Goal: Task Accomplishment & Management: Use online tool/utility

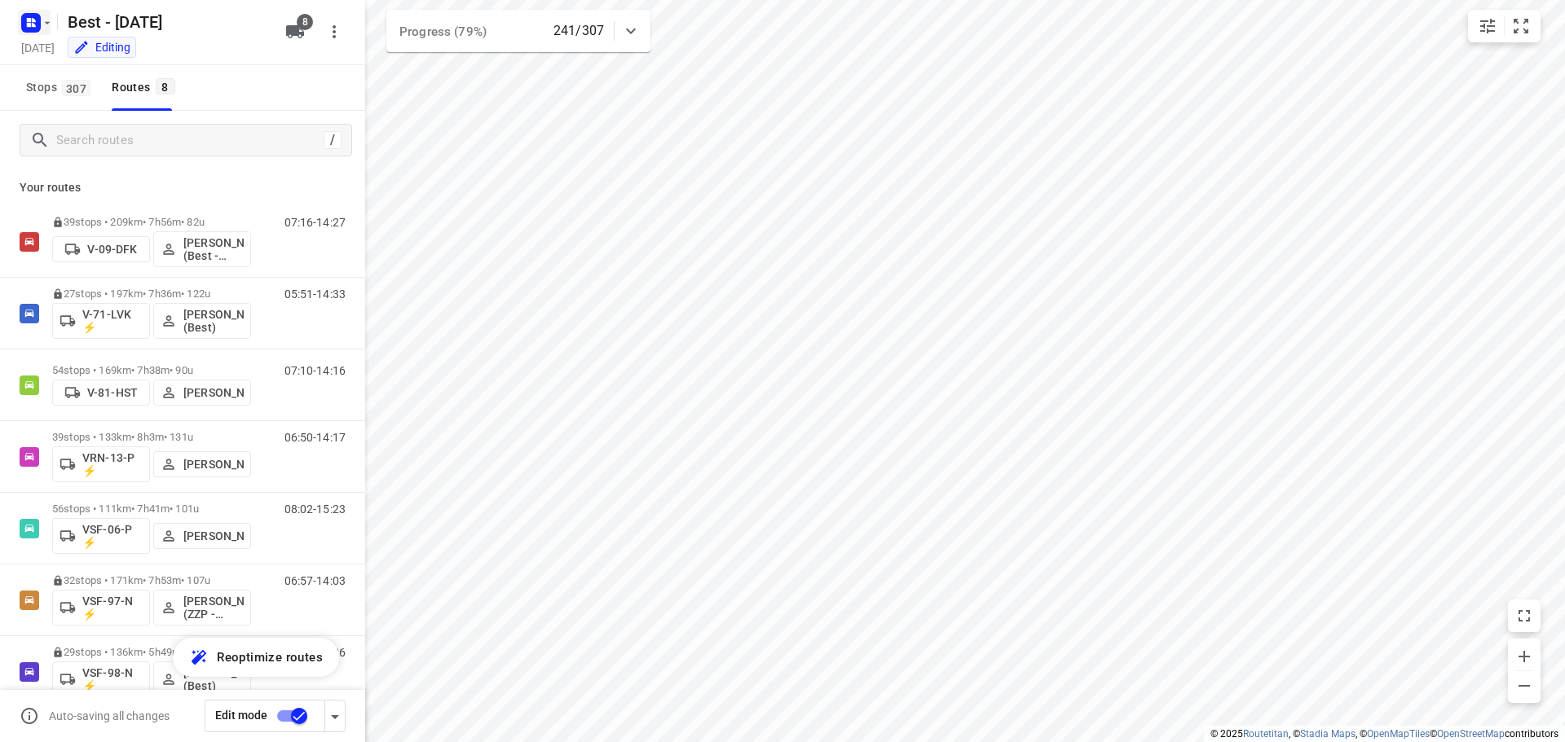
click at [24, 27] on rect "button" at bounding box center [31, 23] width 20 height 20
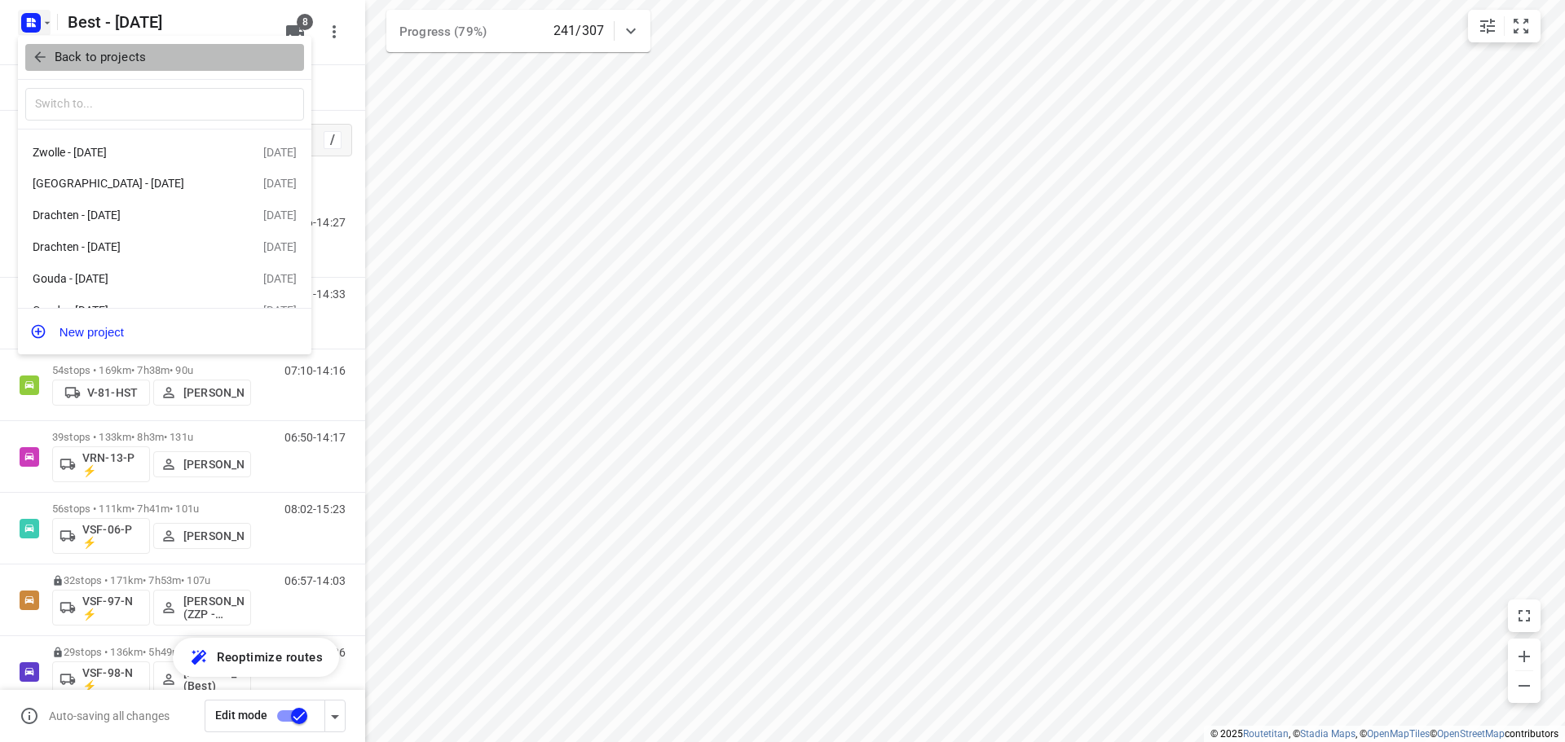
click at [90, 61] on p "Back to projects" at bounding box center [100, 57] width 91 height 19
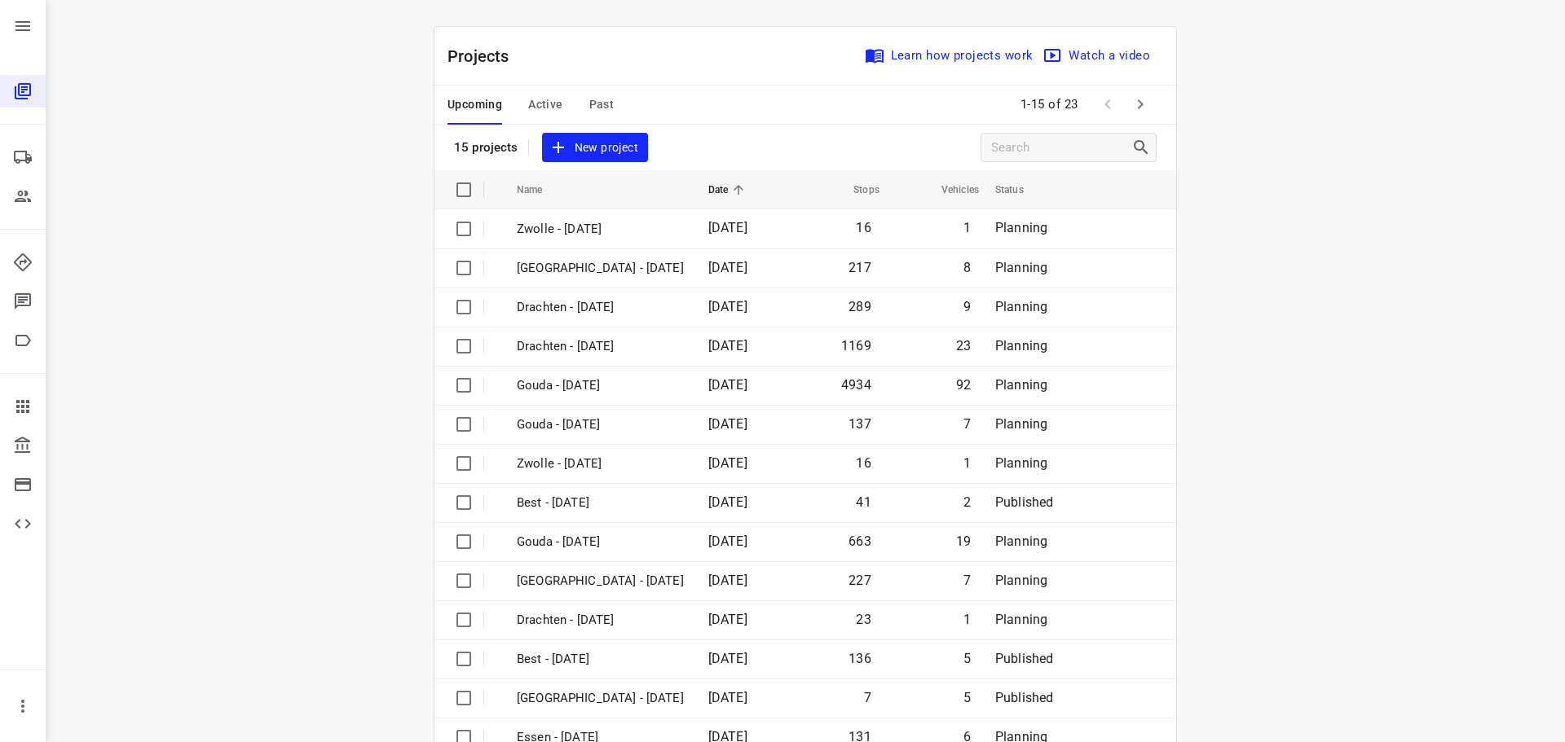
click at [537, 112] on span "Active" at bounding box center [545, 105] width 34 height 20
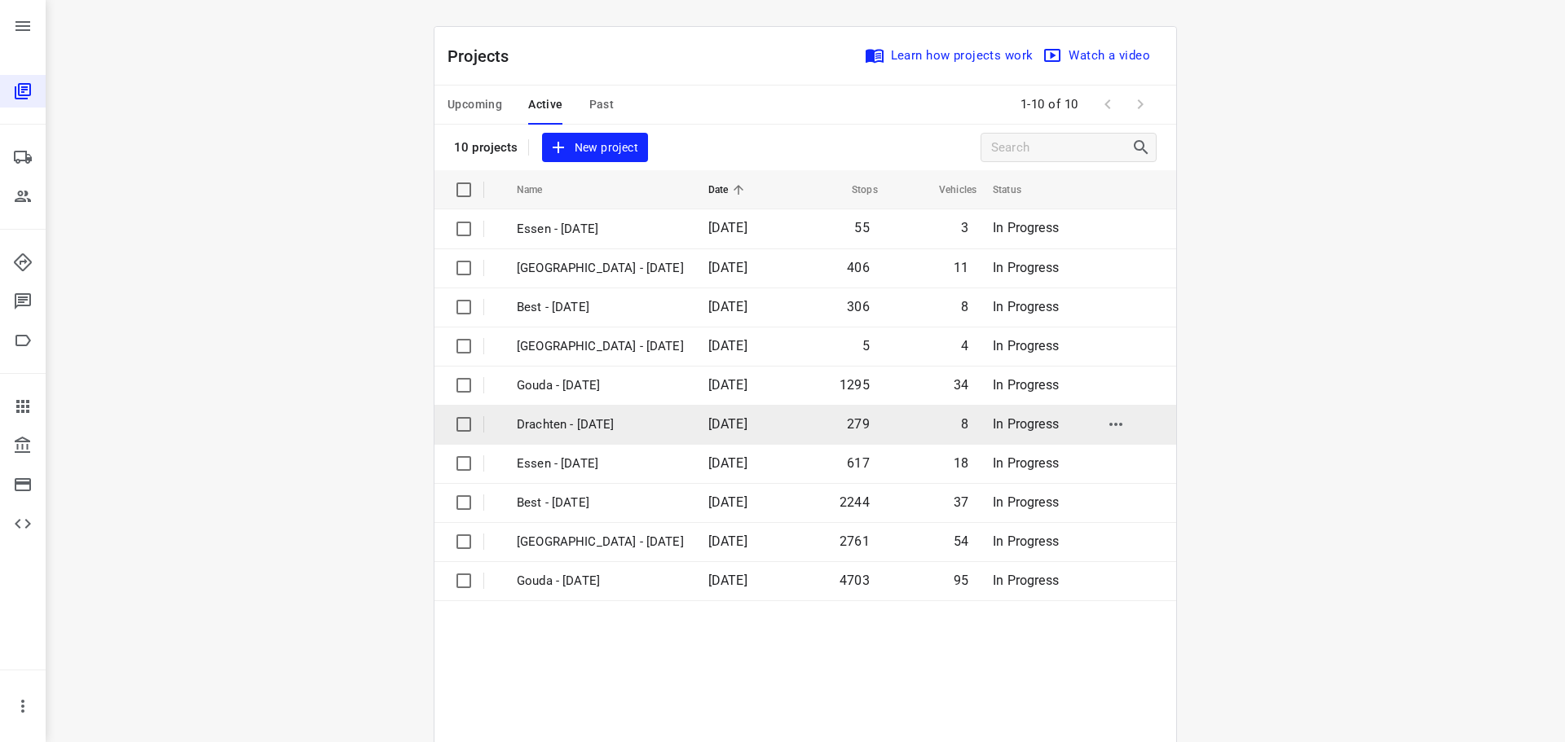
click at [575, 430] on p "Drachten - Tuesday" at bounding box center [600, 425] width 167 height 19
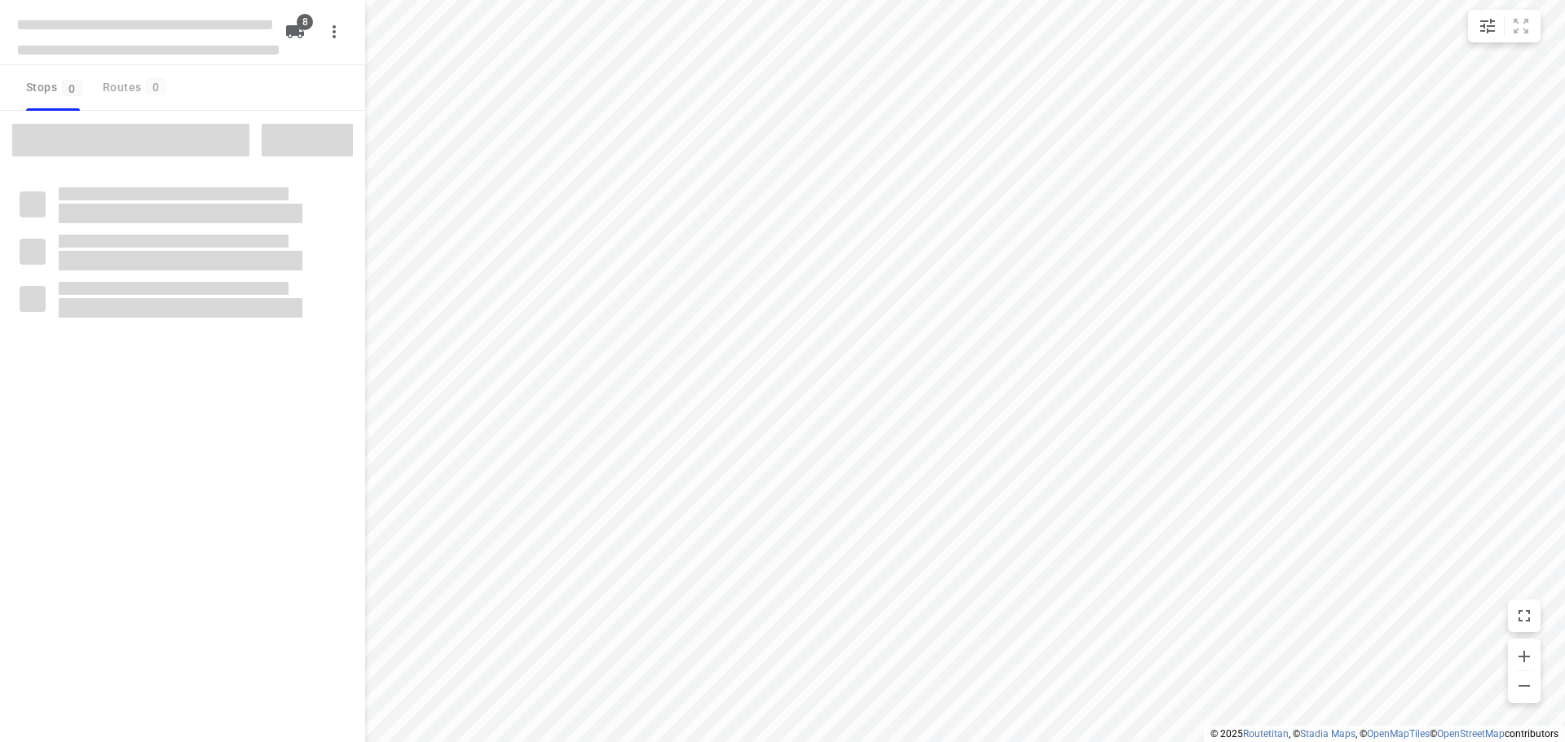
type input "distance"
checkbox input "true"
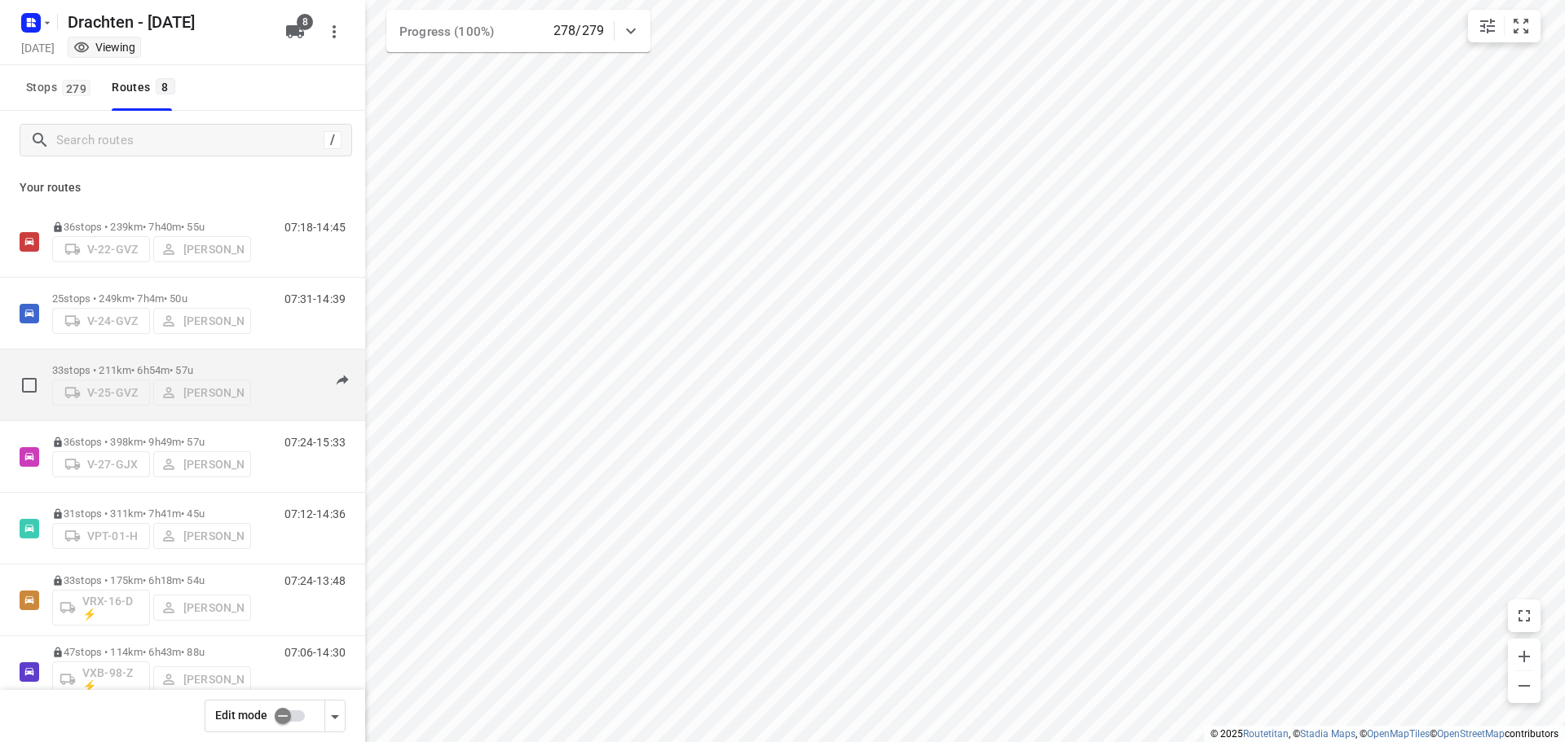
click at [162, 369] on p "33 stops • 211km • 6h54m • 57u" at bounding box center [151, 370] width 199 height 12
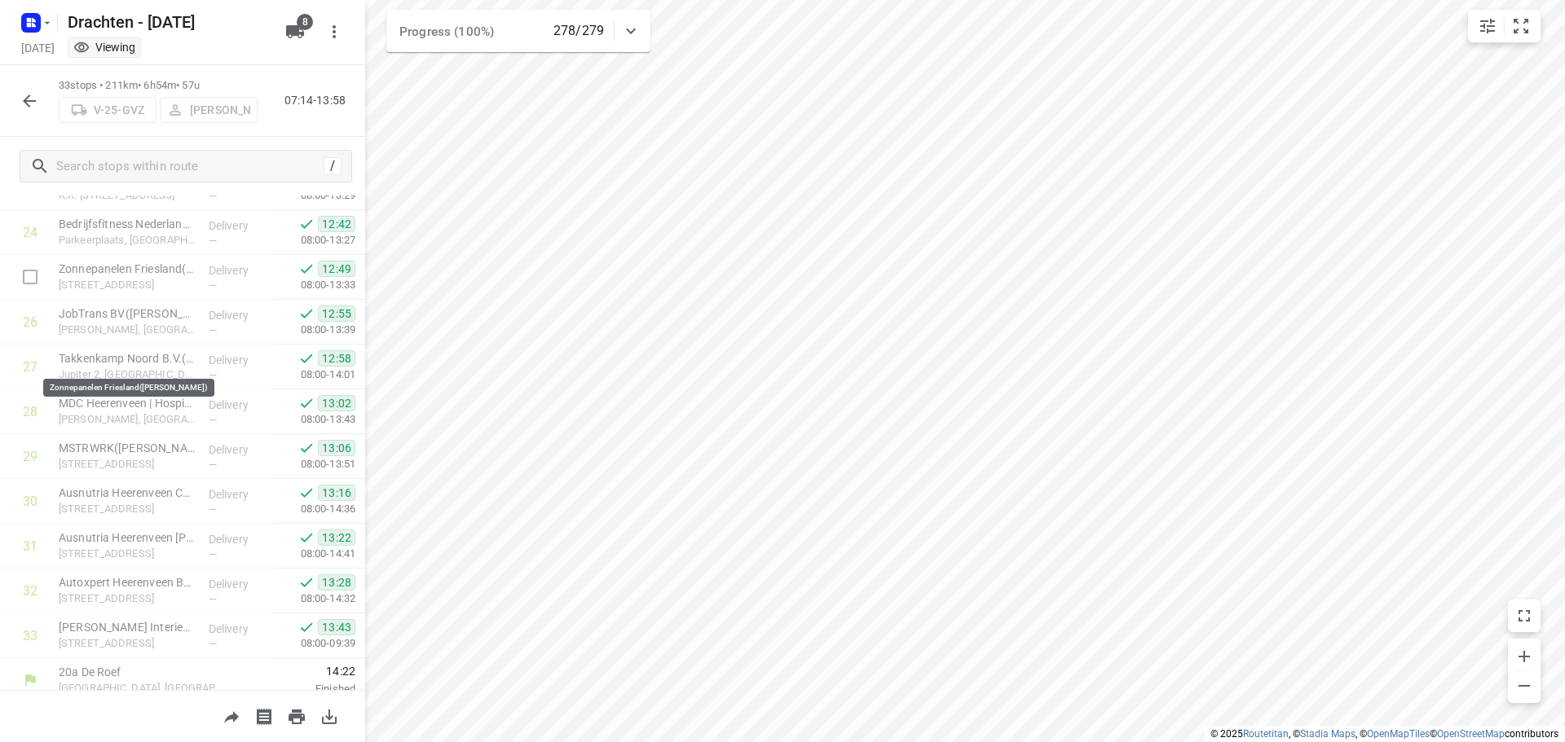
scroll to position [1111, 0]
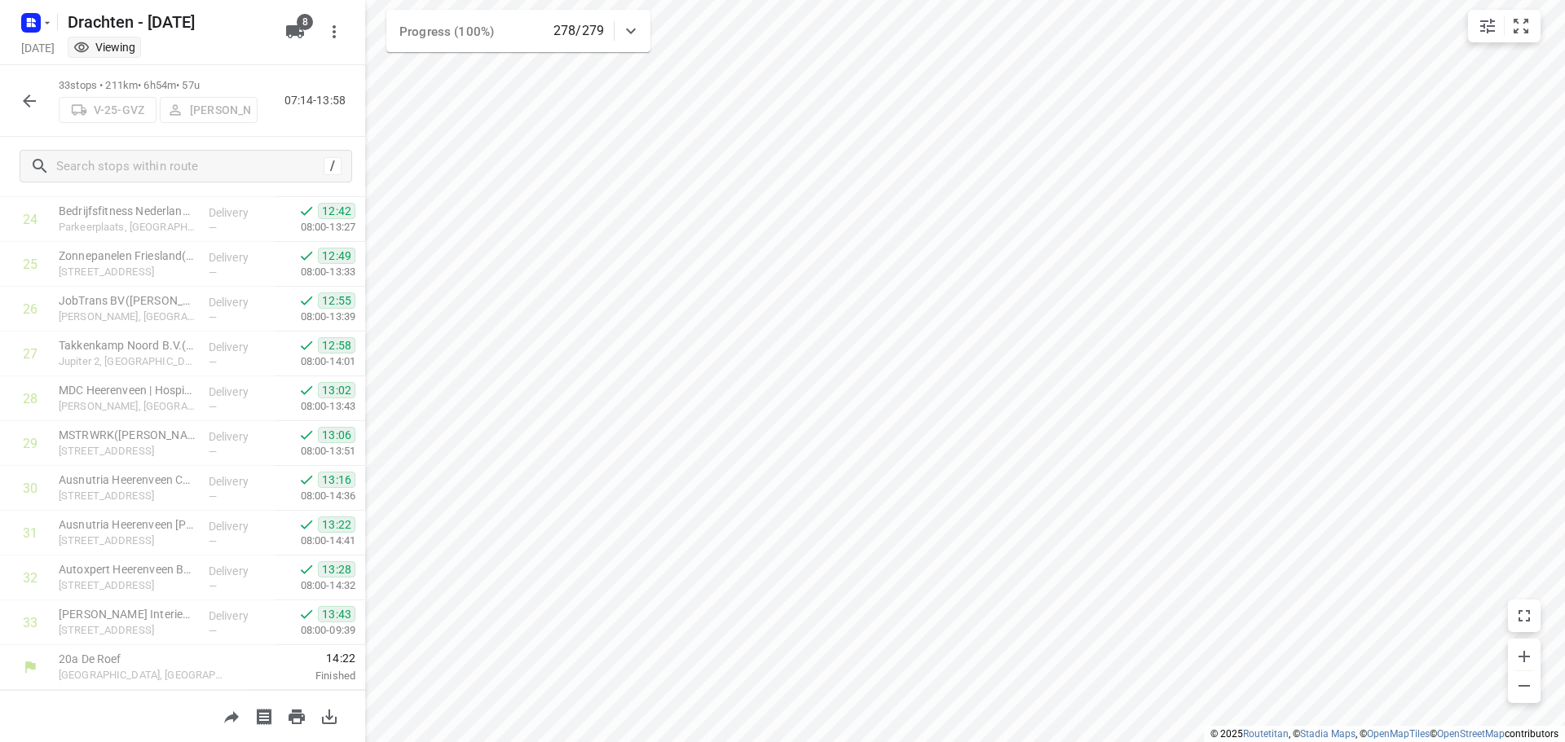
click at [19, 101] on button "button" at bounding box center [29, 101] width 33 height 33
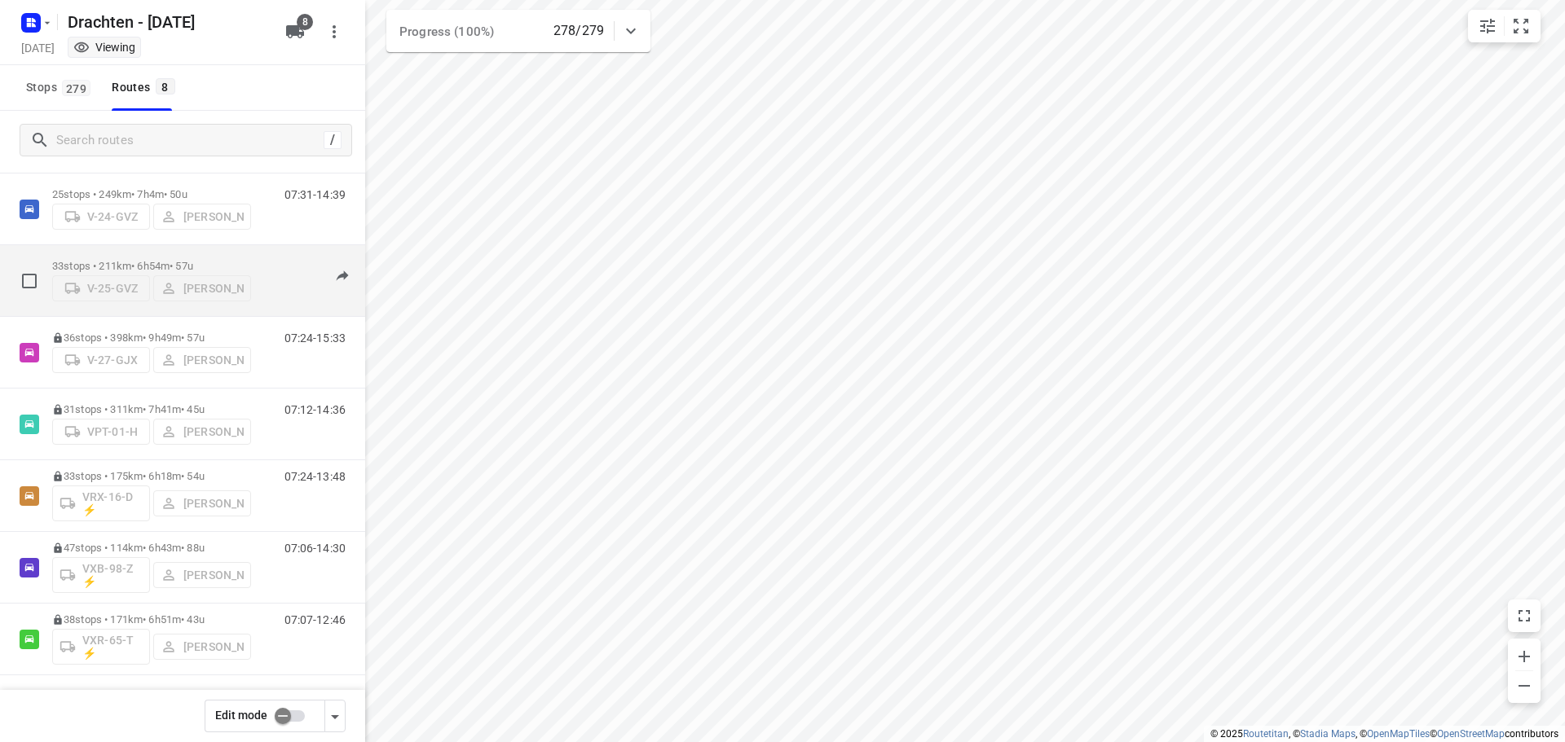
scroll to position [106, 0]
click at [218, 258] on p "33 stops • 211km • 6h54m • 57u" at bounding box center [151, 264] width 199 height 12
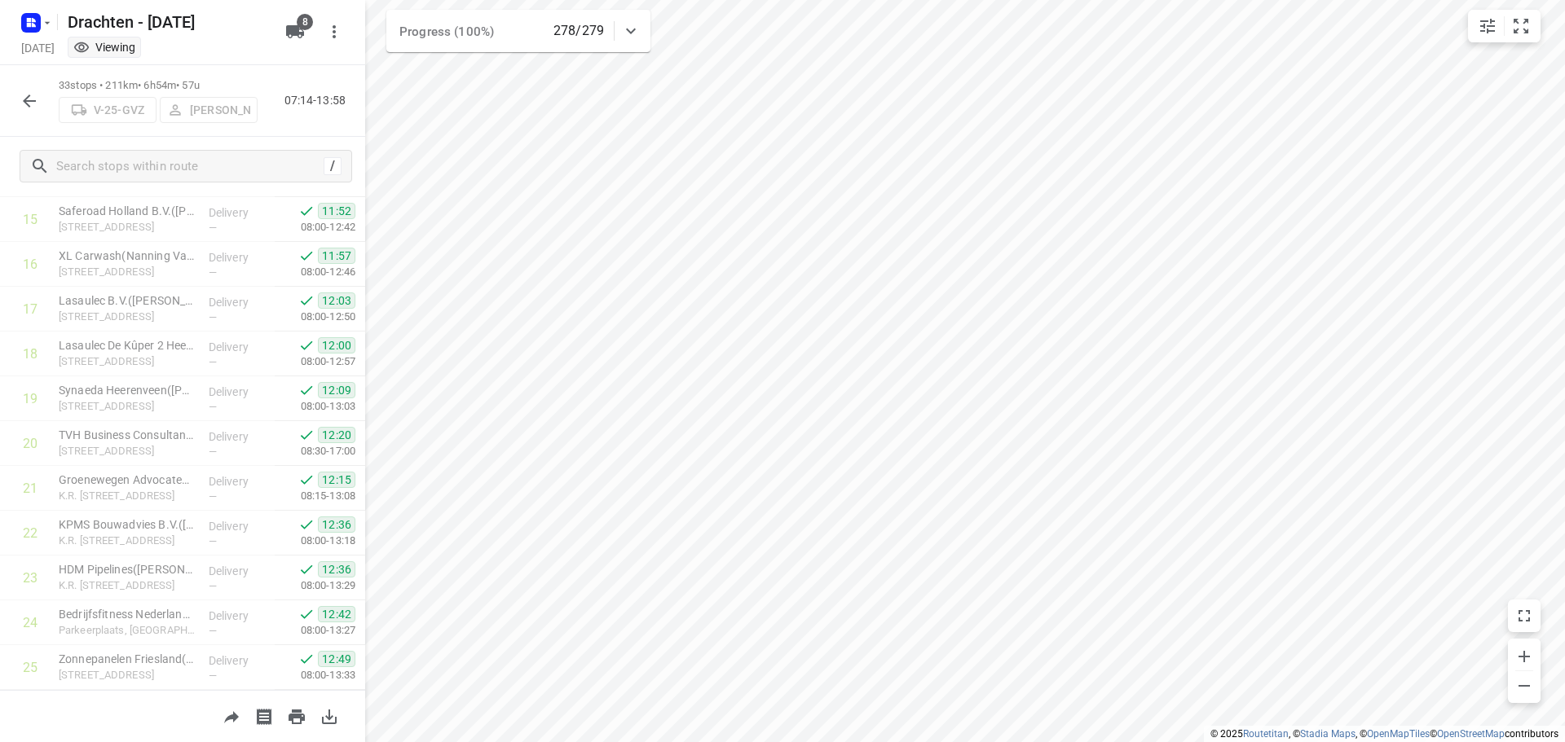
scroll to position [703, 0]
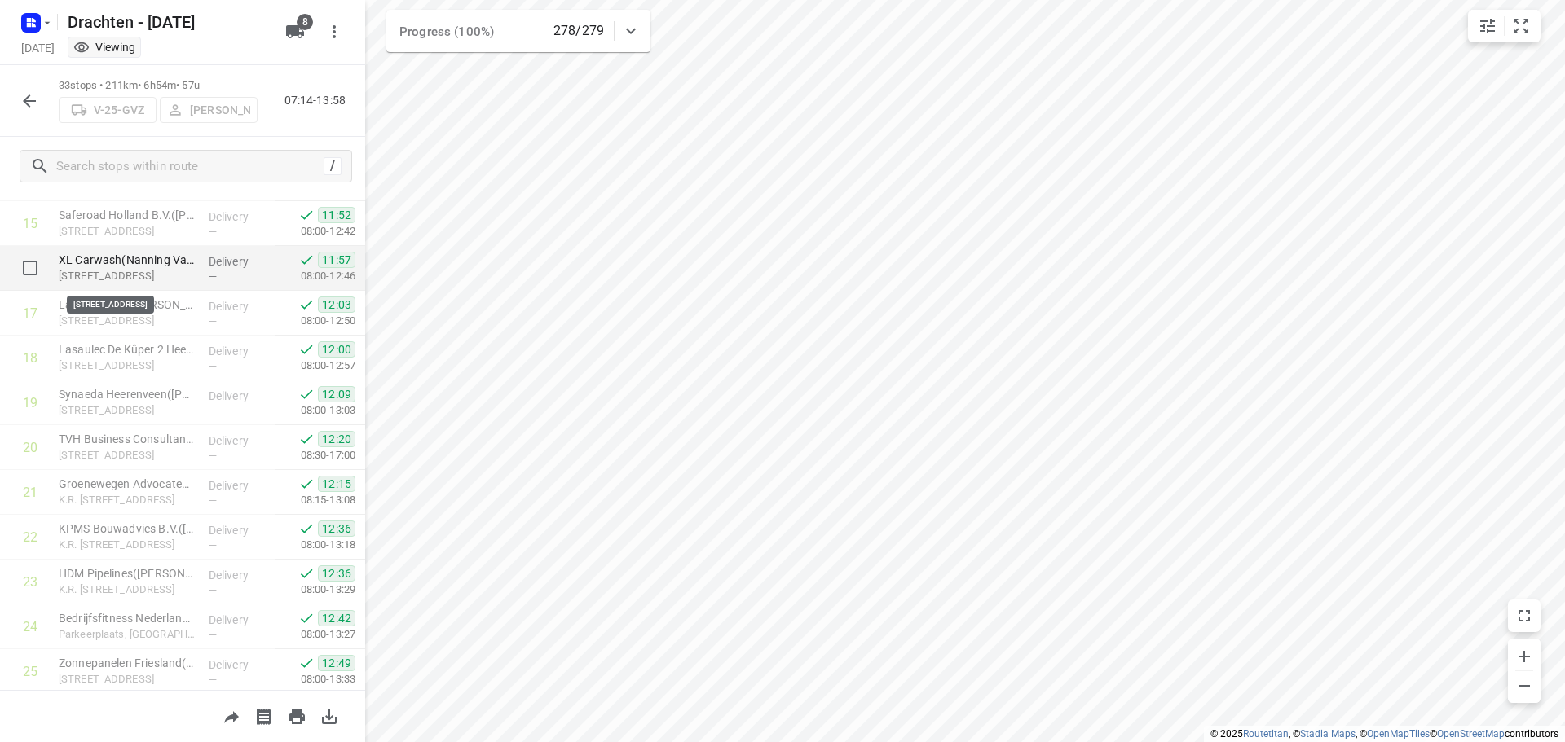
click at [123, 268] on p "Jousterweg 24, Heerenveen" at bounding box center [127, 276] width 137 height 16
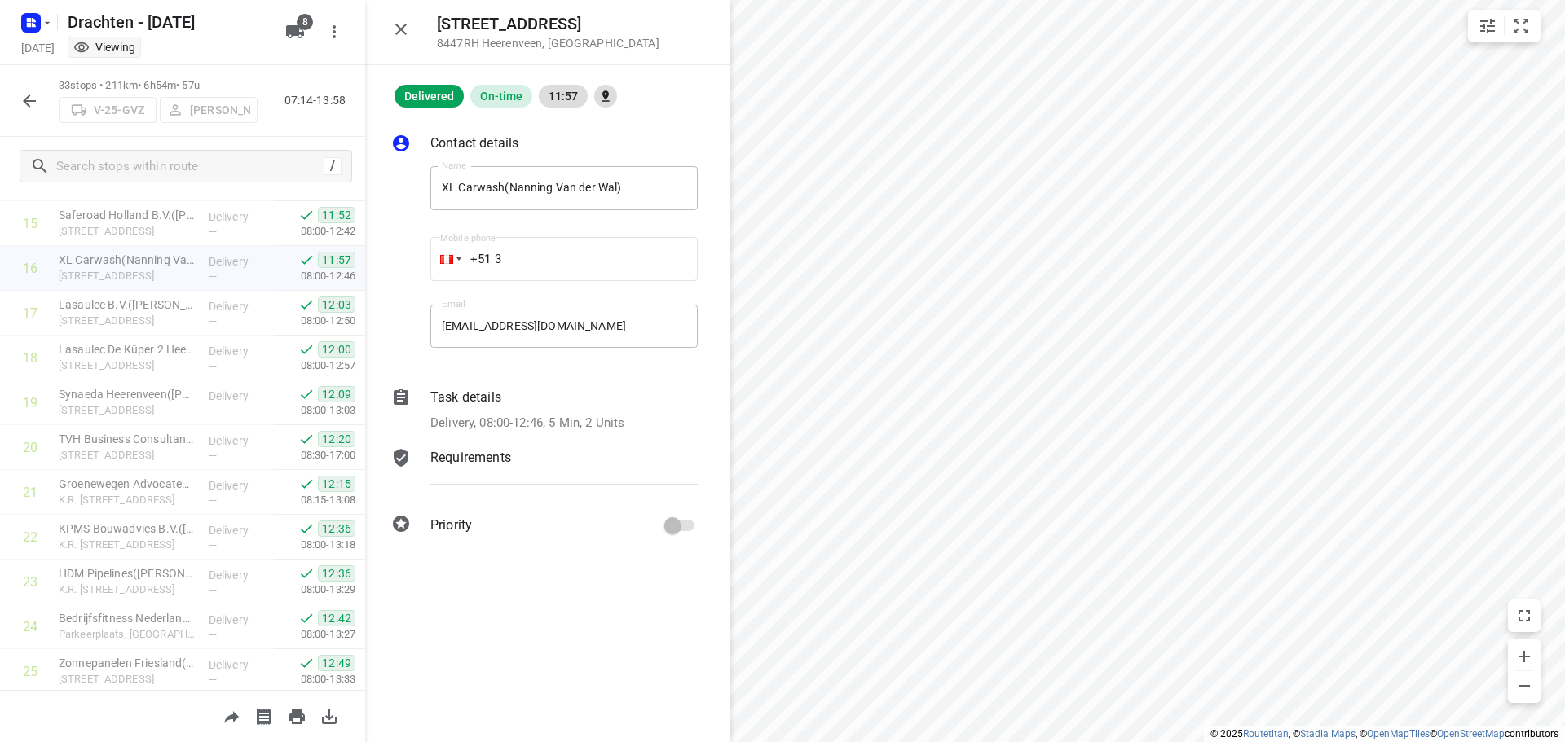
click at [524, 403] on div "Task details" at bounding box center [563, 398] width 267 height 20
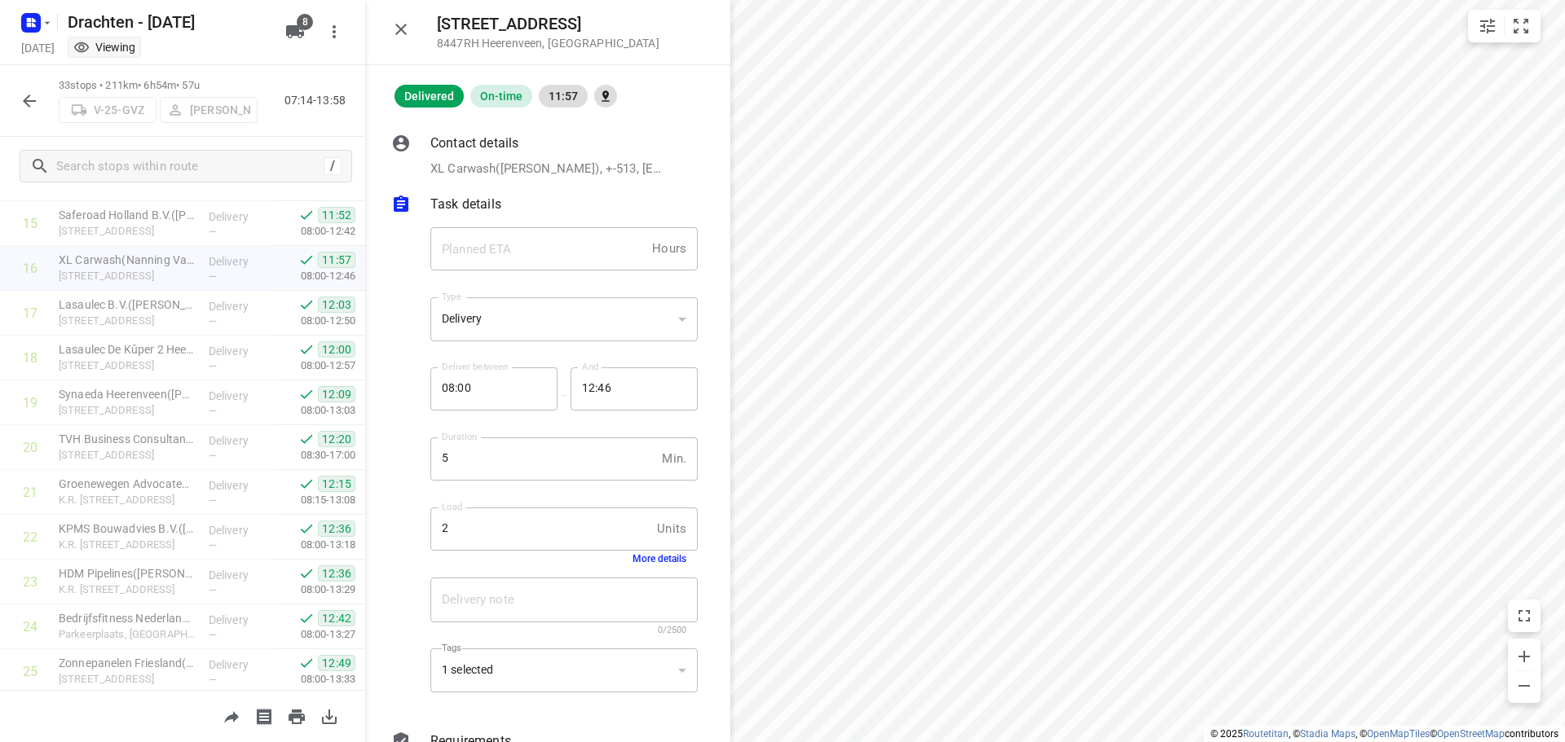
click at [646, 557] on button "More details" at bounding box center [659, 558] width 54 height 11
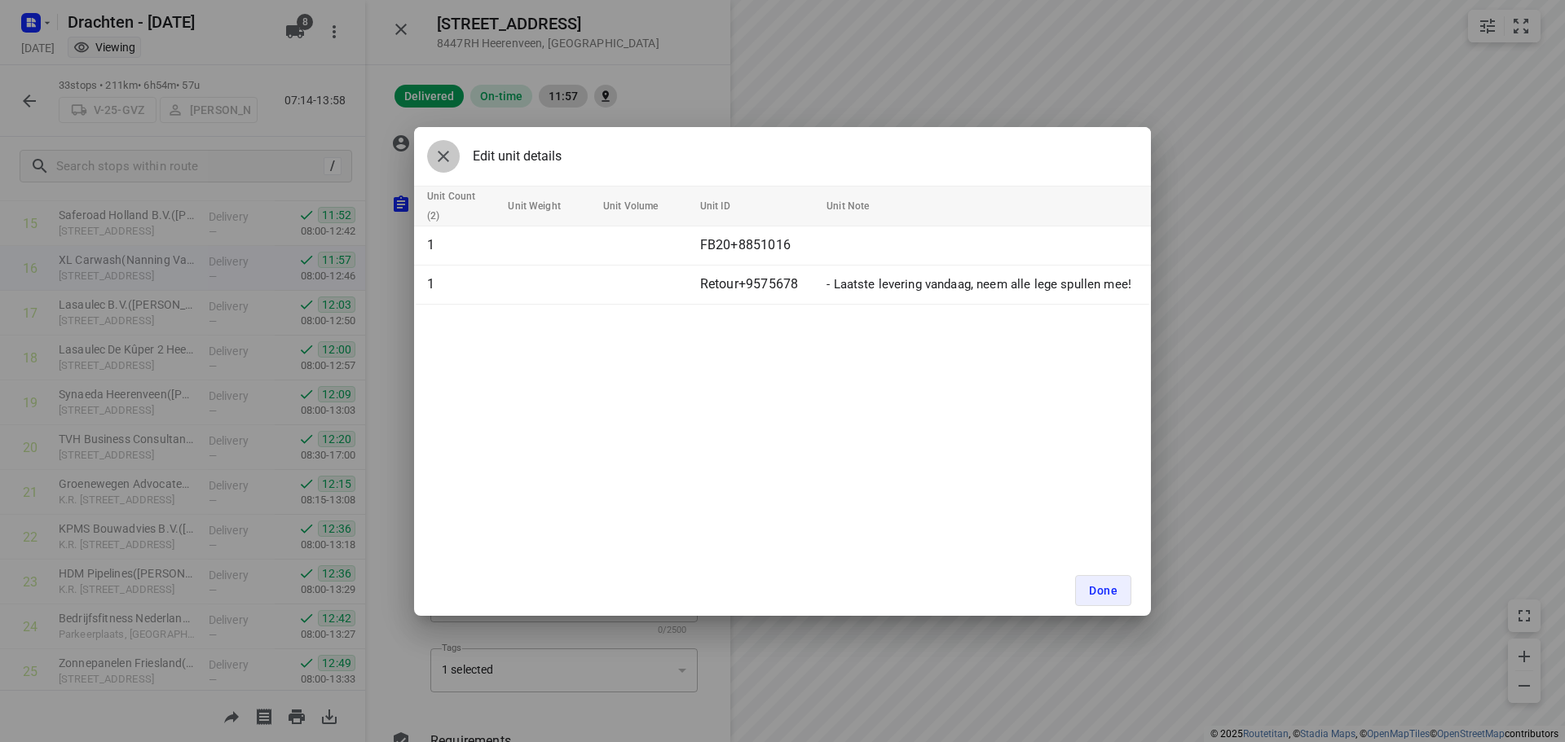
click at [450, 150] on icon "button" at bounding box center [444, 157] width 20 height 20
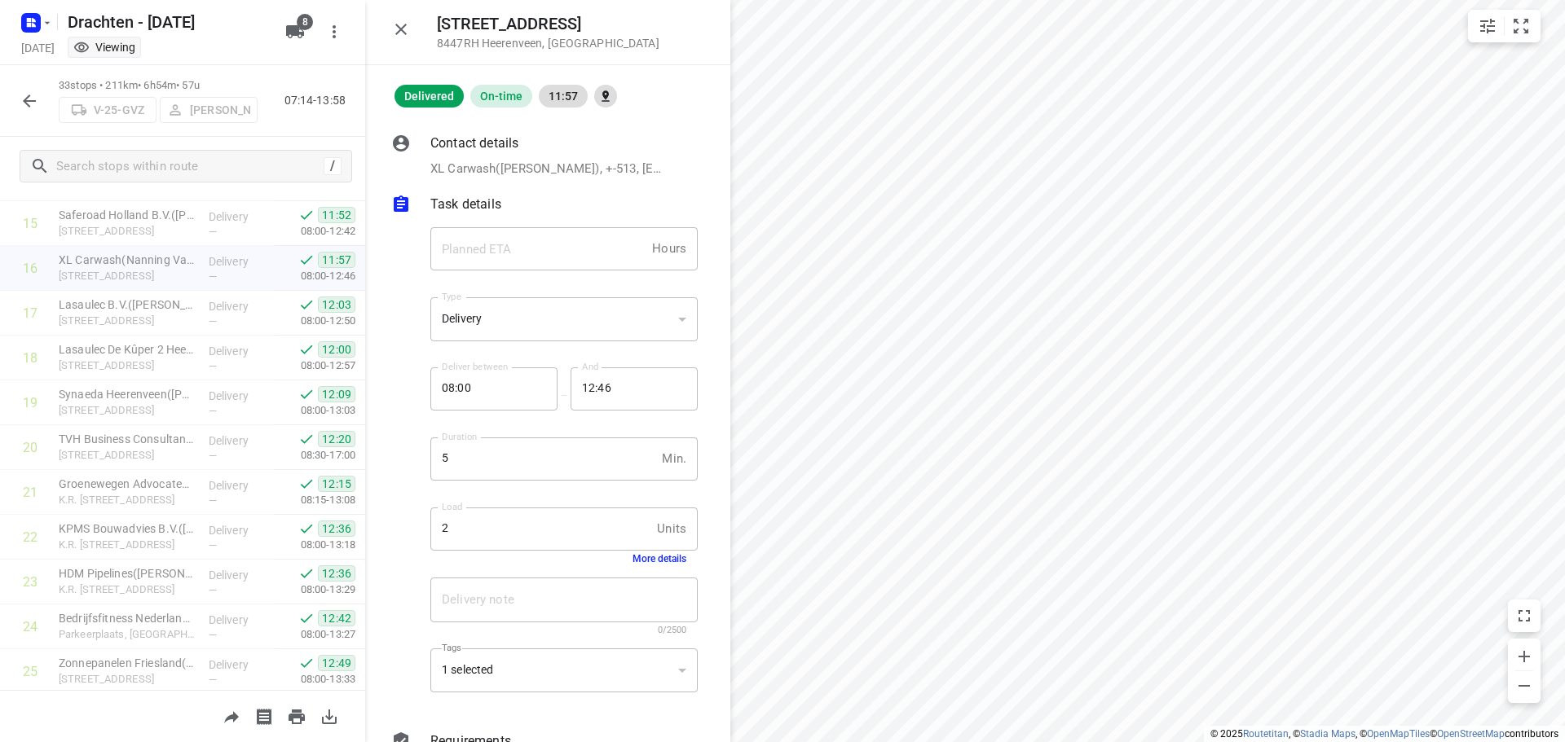
click at [399, 50] on div "Jousterweg 24 8447RH Heerenveen , Netherlands" at bounding box center [547, 32] width 365 height 65
click at [404, 20] on icon "button" at bounding box center [401, 30] width 20 height 20
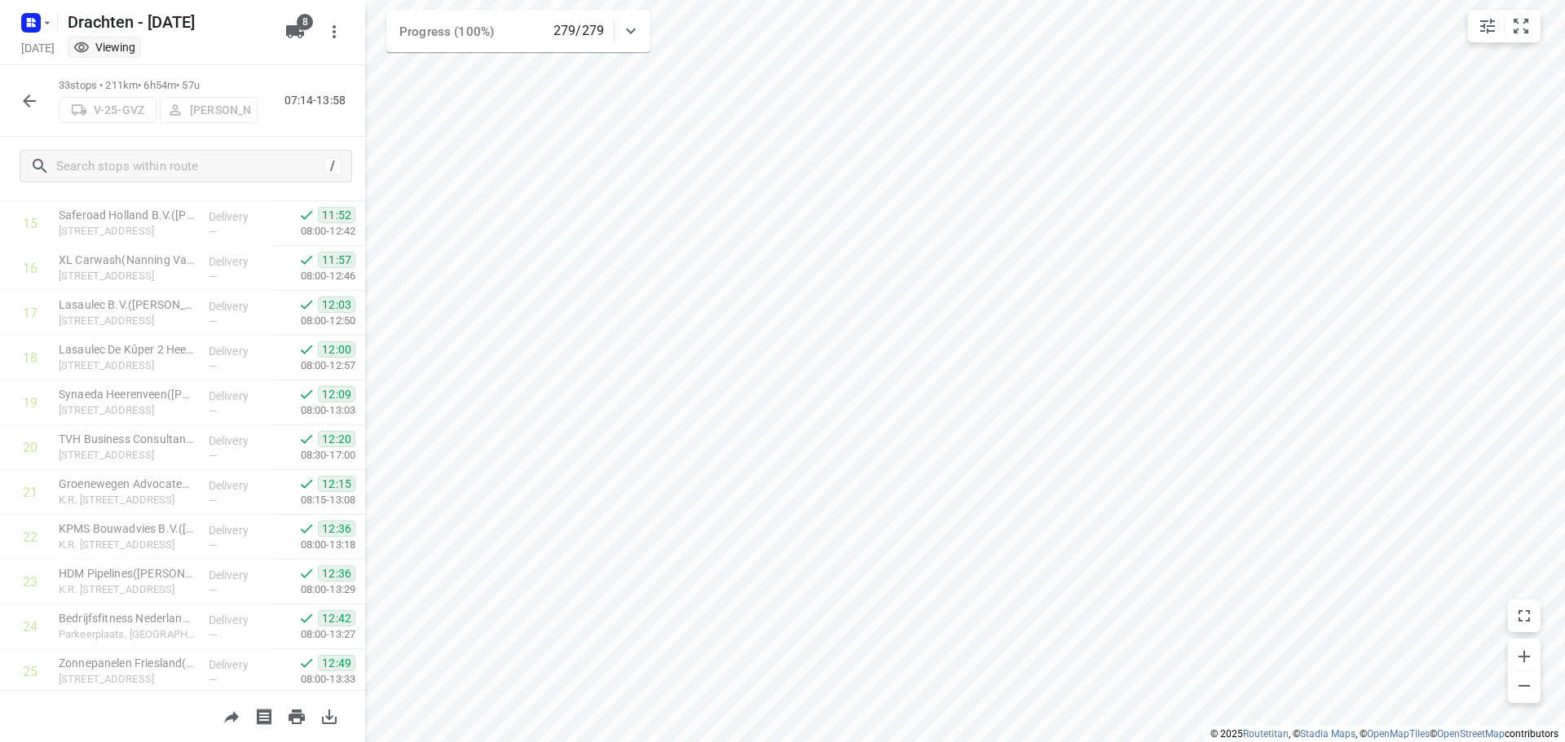
click at [20, 99] on icon "button" at bounding box center [30, 101] width 20 height 20
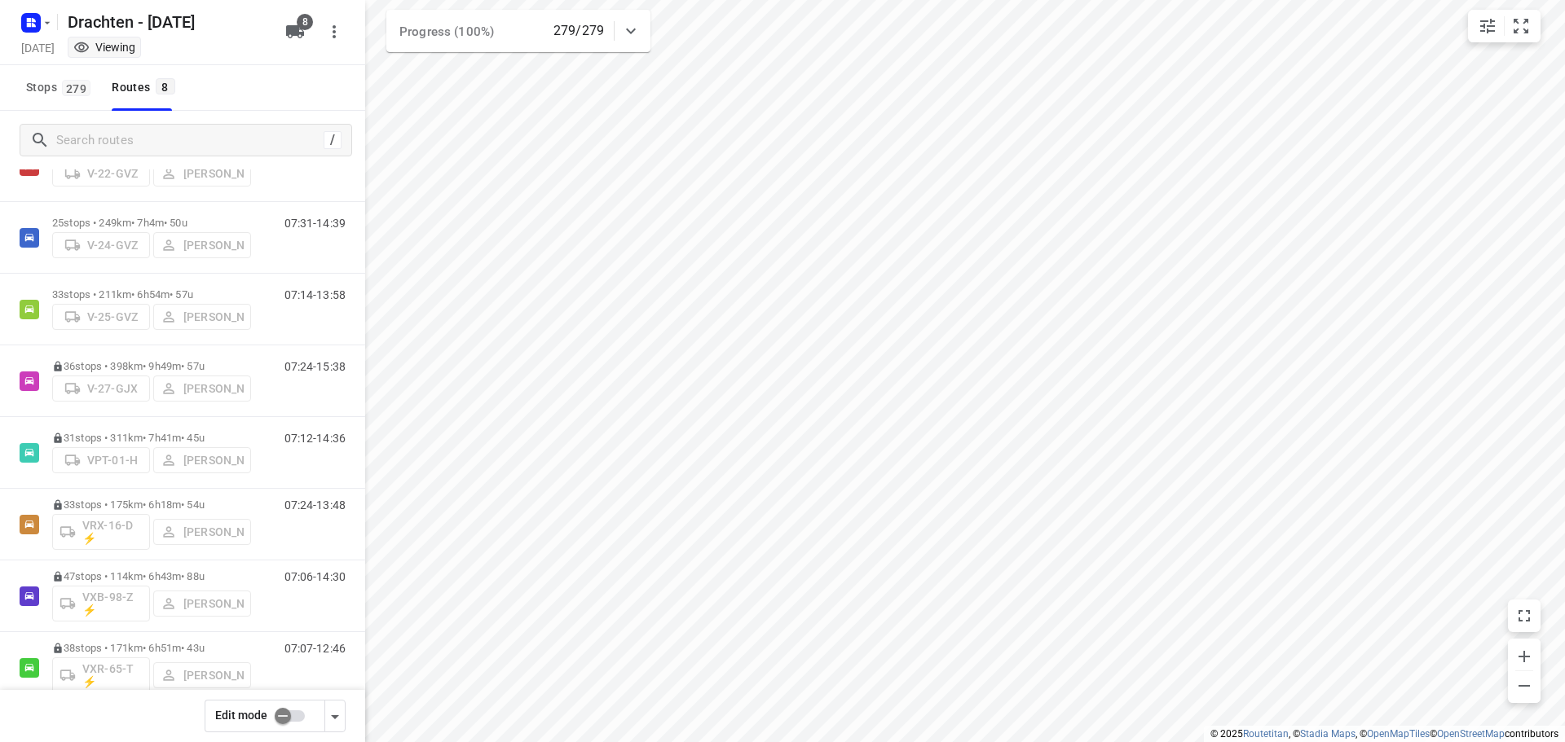
scroll to position [106, 0]
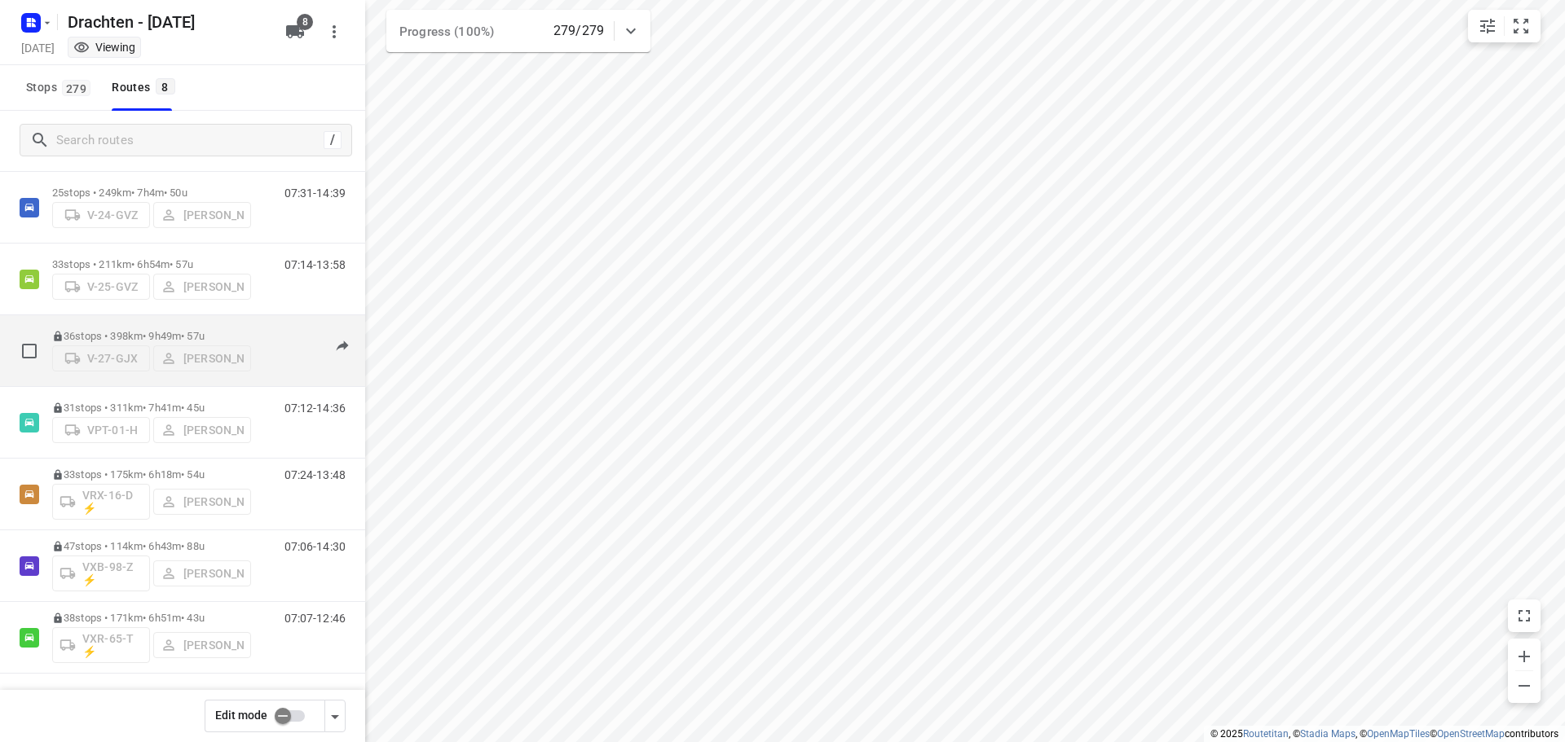
click at [153, 328] on div "36 stops • 398km • 9h49m • 57u V-27-GJX Joran Smit" at bounding box center [151, 351] width 199 height 58
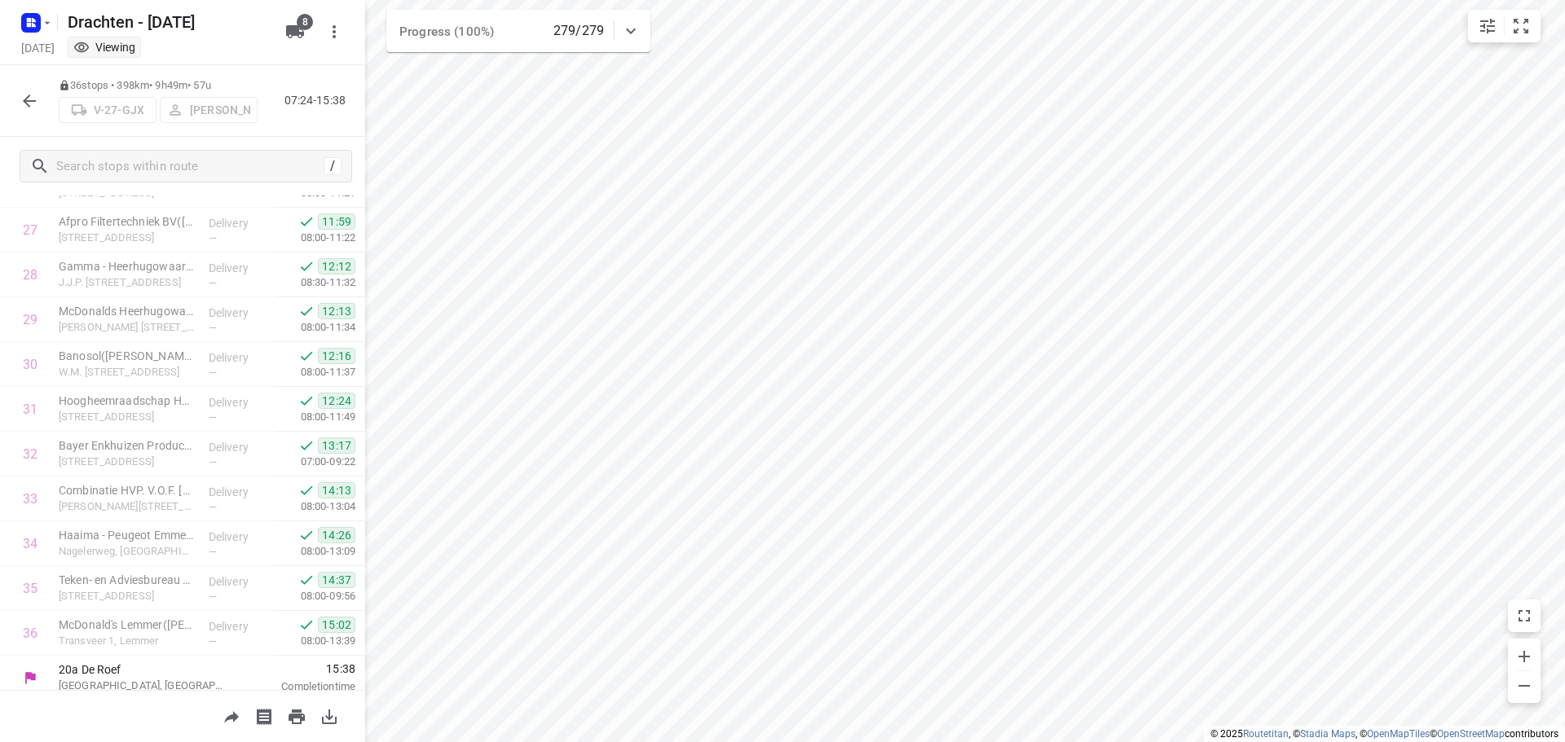
scroll to position [1245, 0]
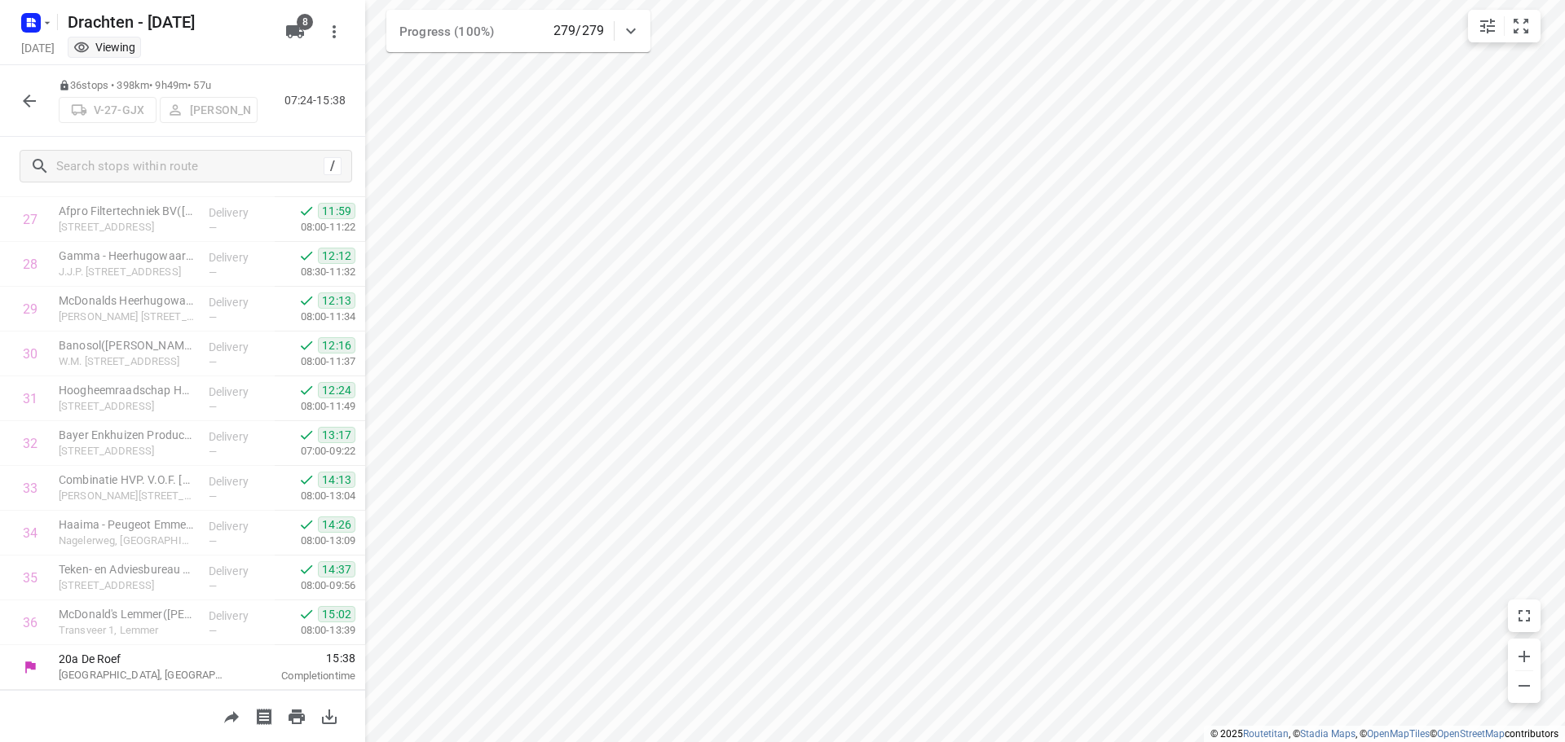
click at [33, 106] on icon "button" at bounding box center [30, 101] width 20 height 20
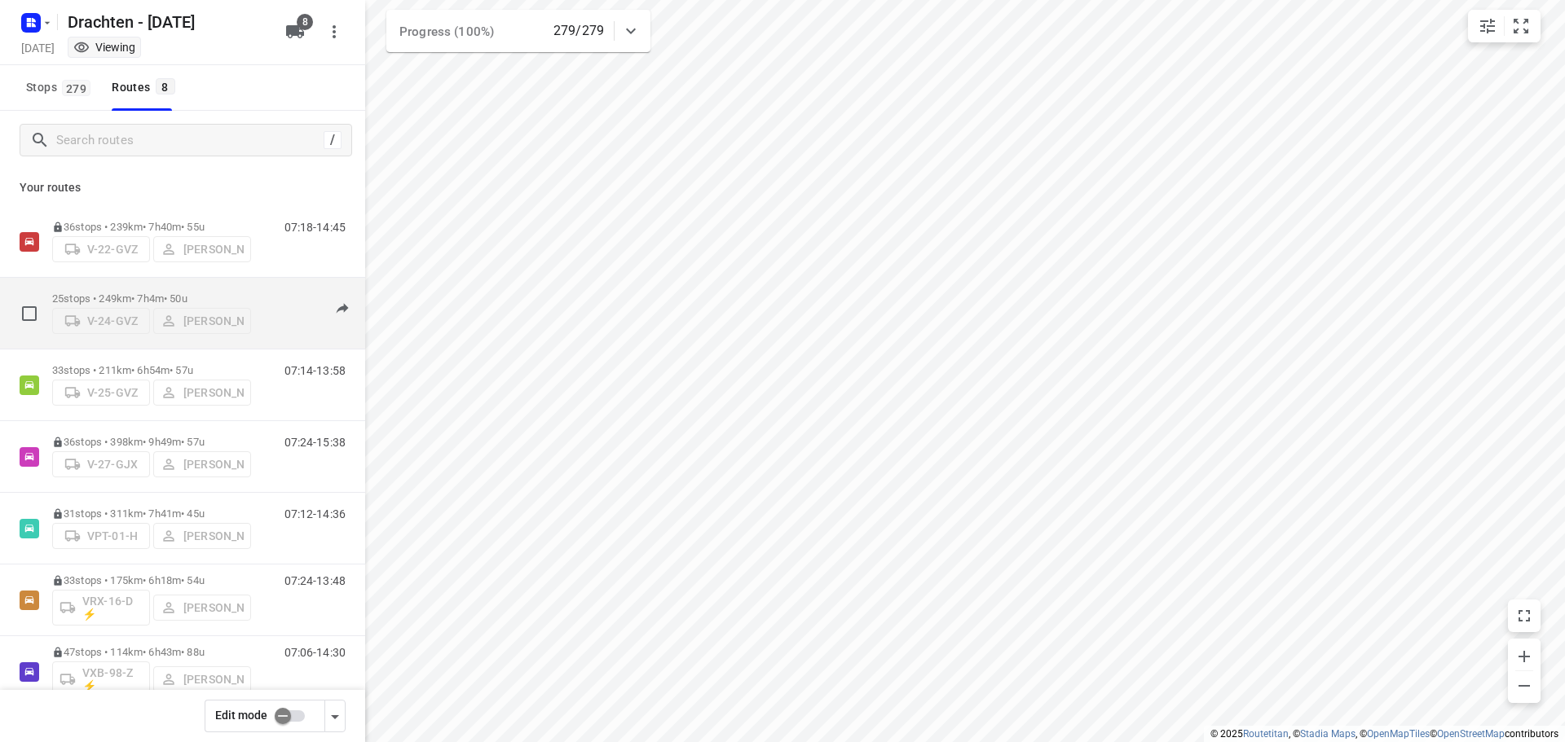
click at [156, 293] on p "25 stops • 249km • 7h4m • 50u" at bounding box center [151, 299] width 199 height 12
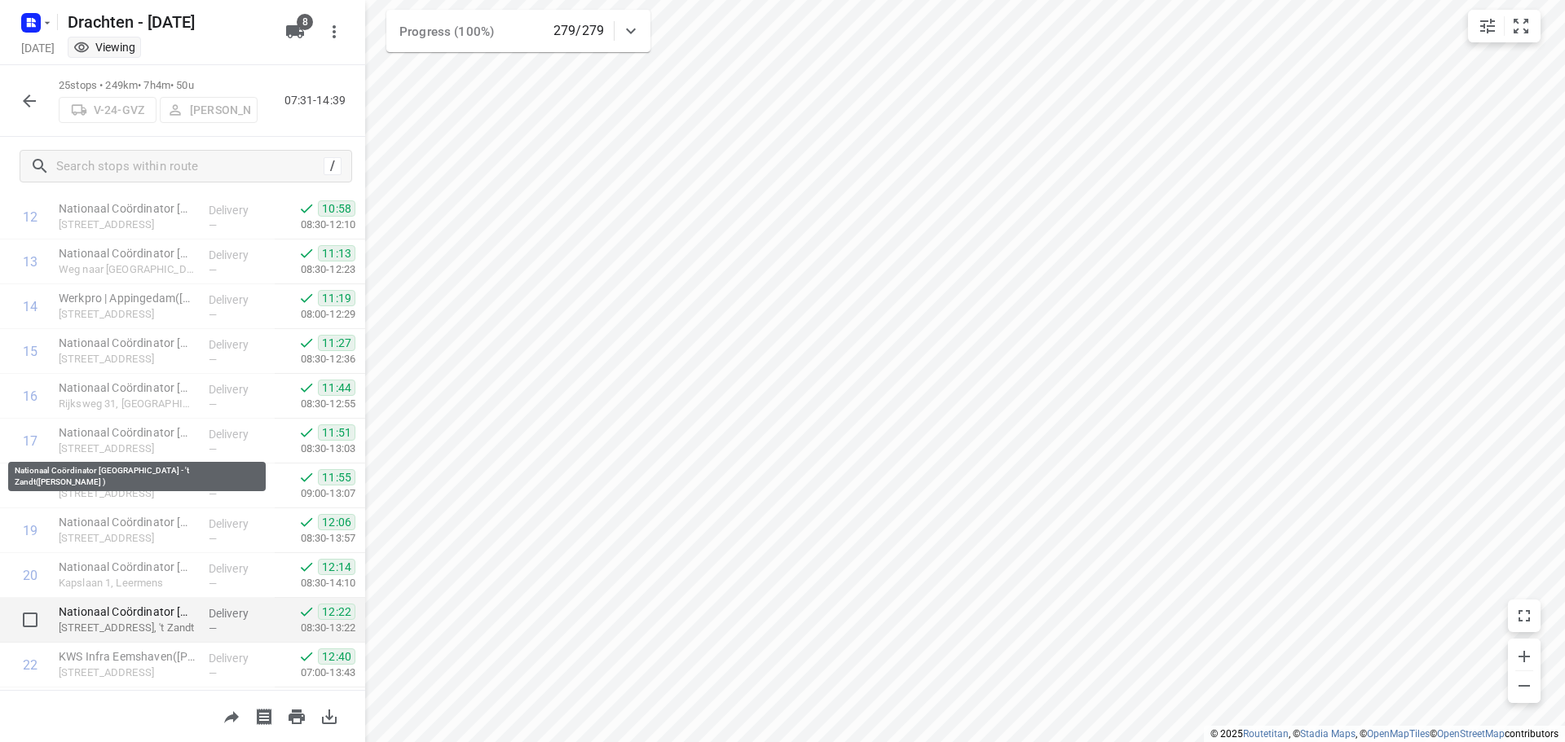
scroll to position [752, 0]
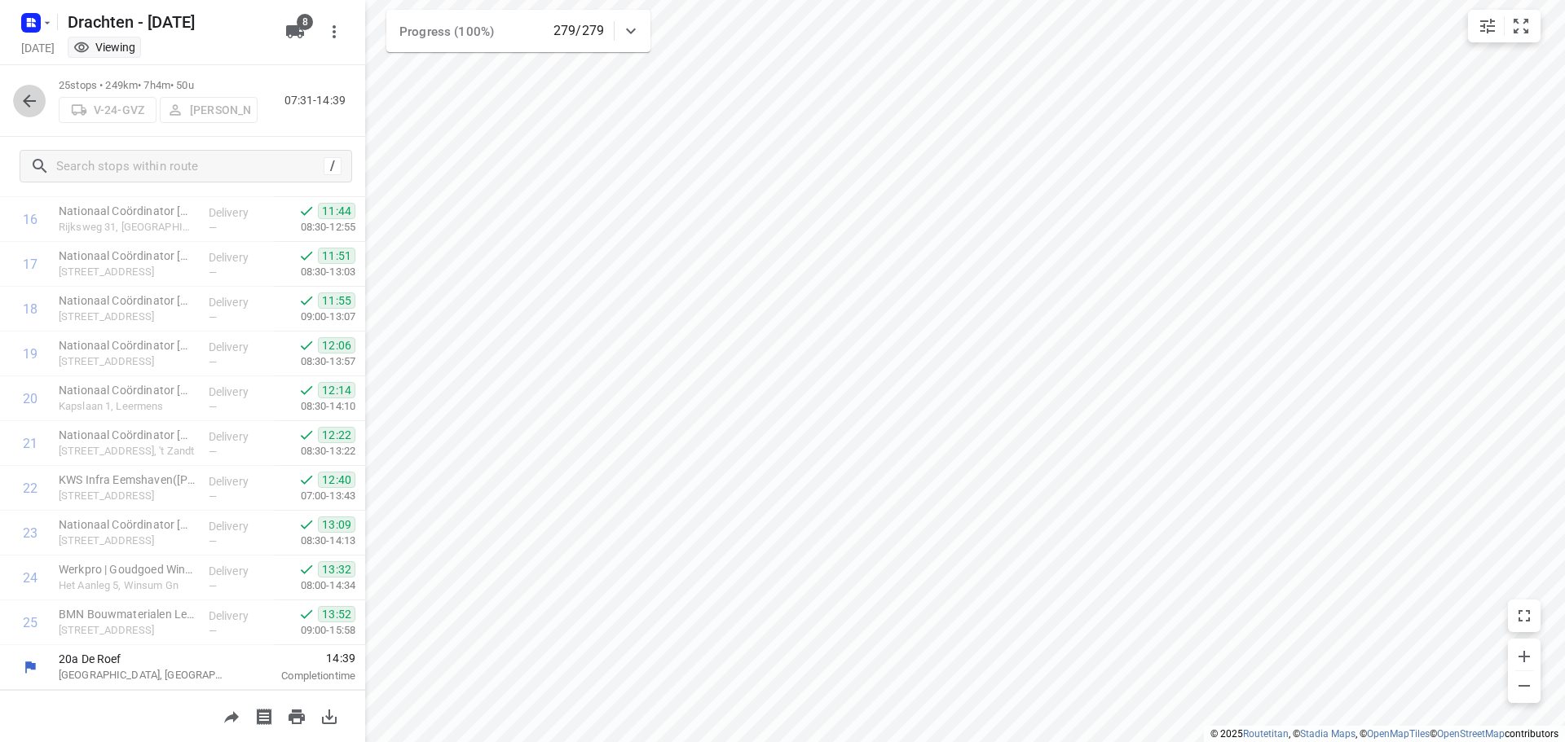
click at [24, 104] on icon "button" at bounding box center [30, 101] width 20 height 20
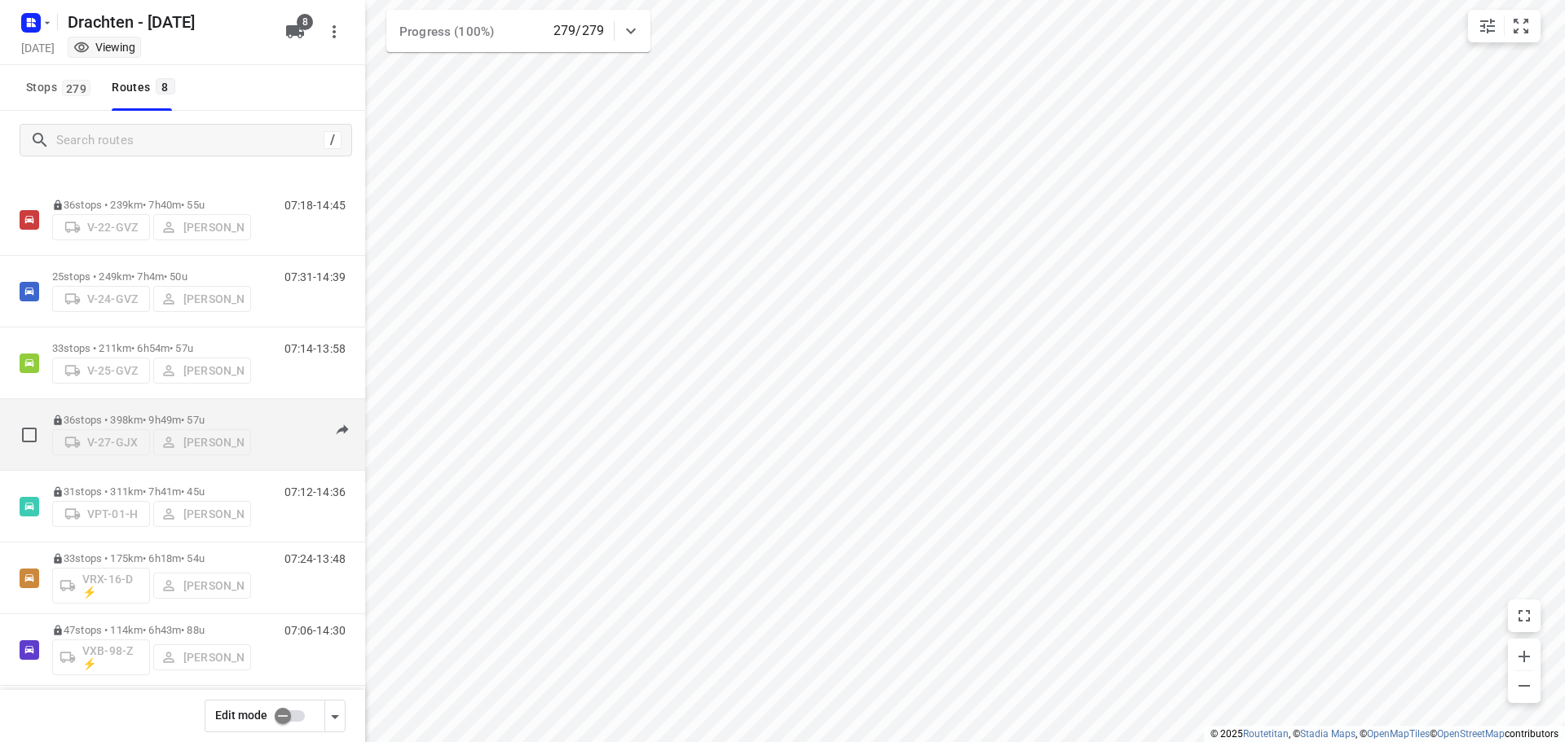
scroll to position [0, 0]
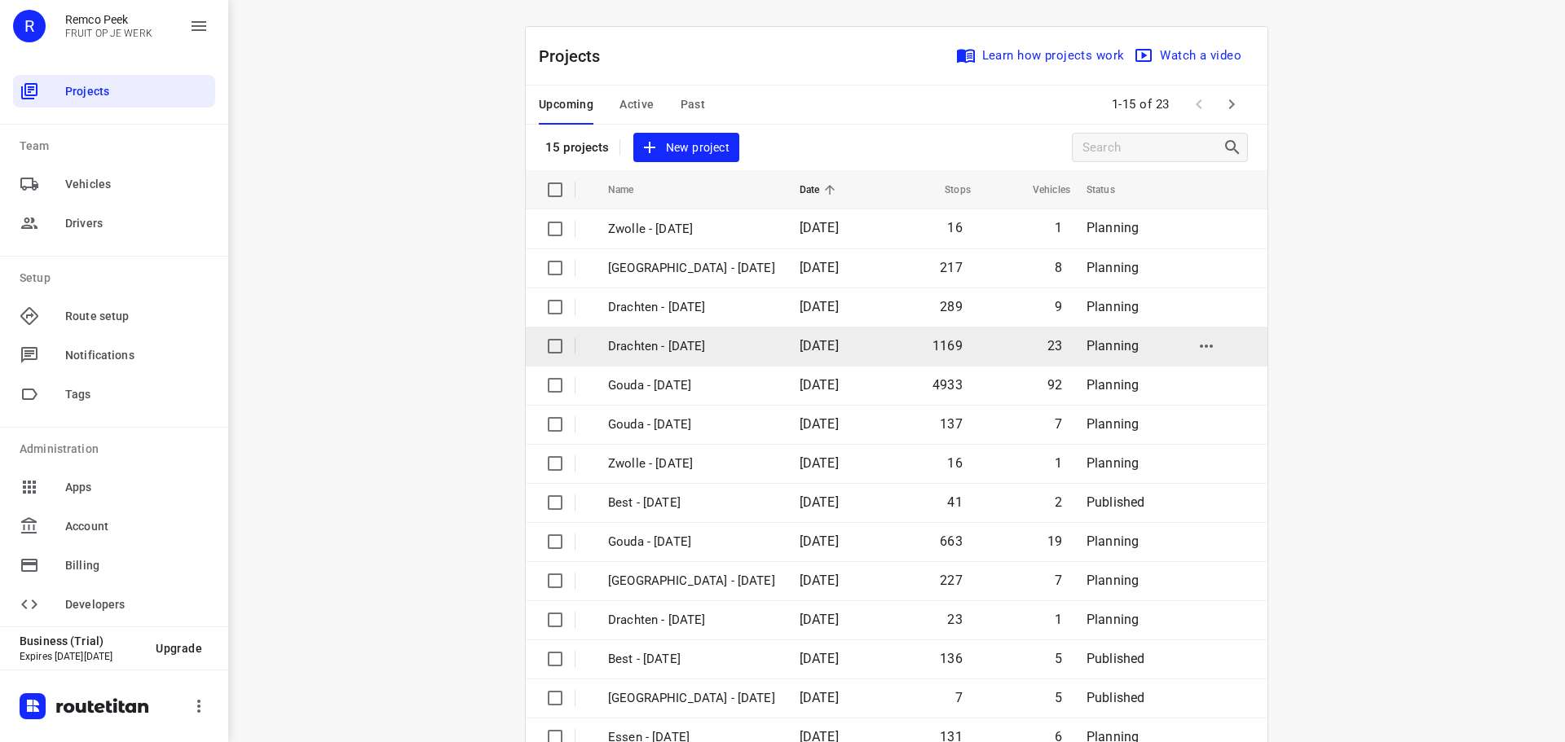
click at [635, 342] on p "Drachten - Monday" at bounding box center [691, 346] width 167 height 19
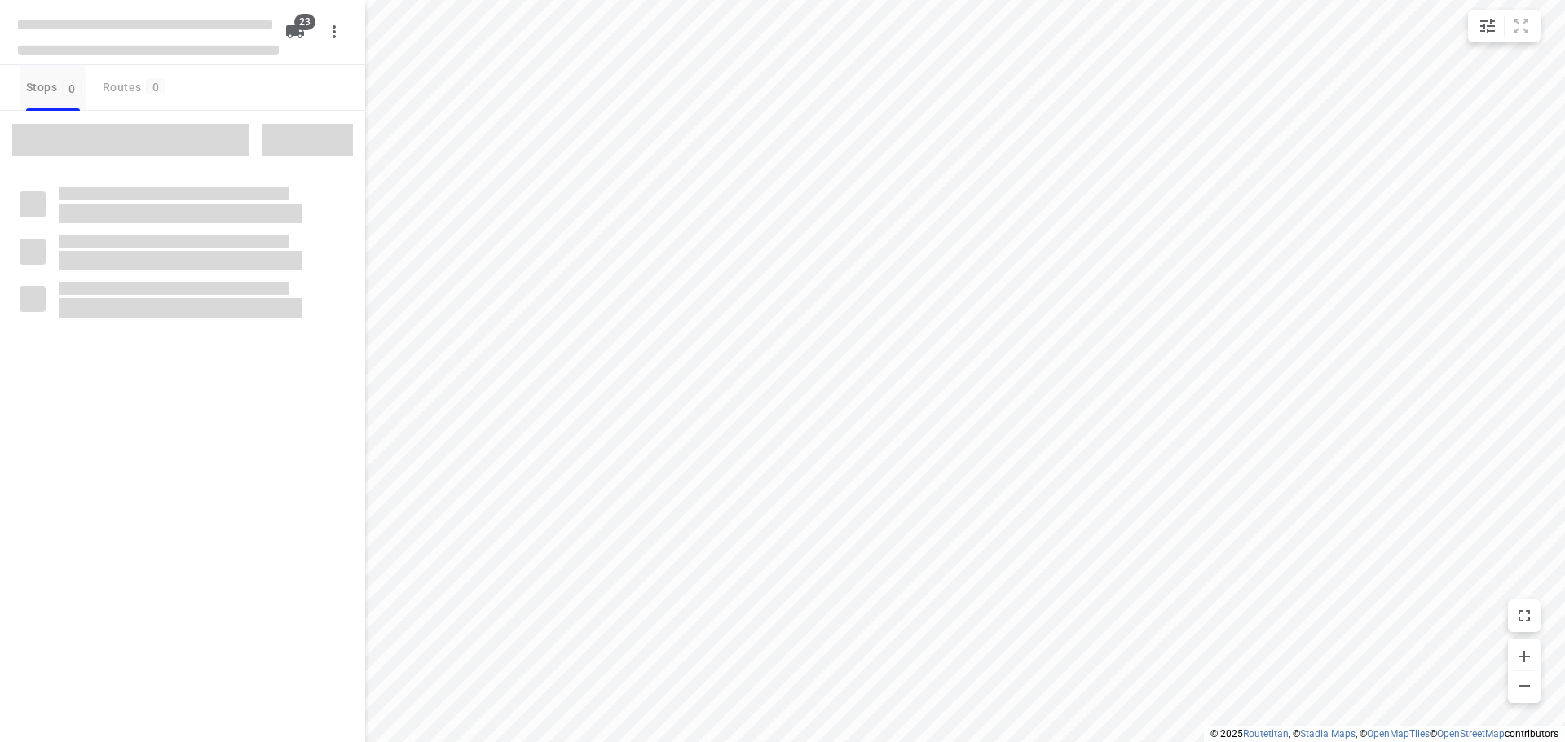
checkbox input "true"
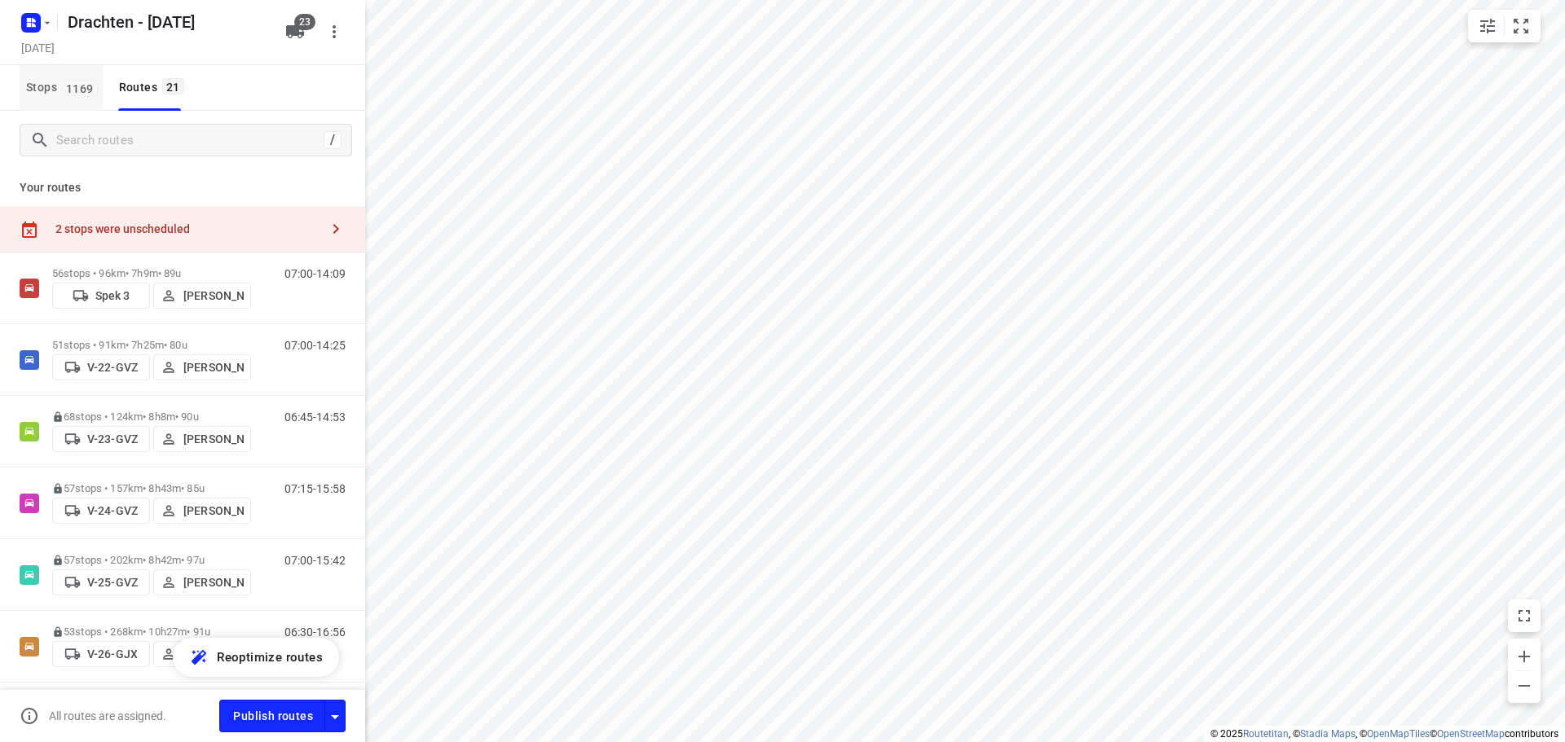
click at [73, 93] on span "1169" at bounding box center [80, 88] width 36 height 16
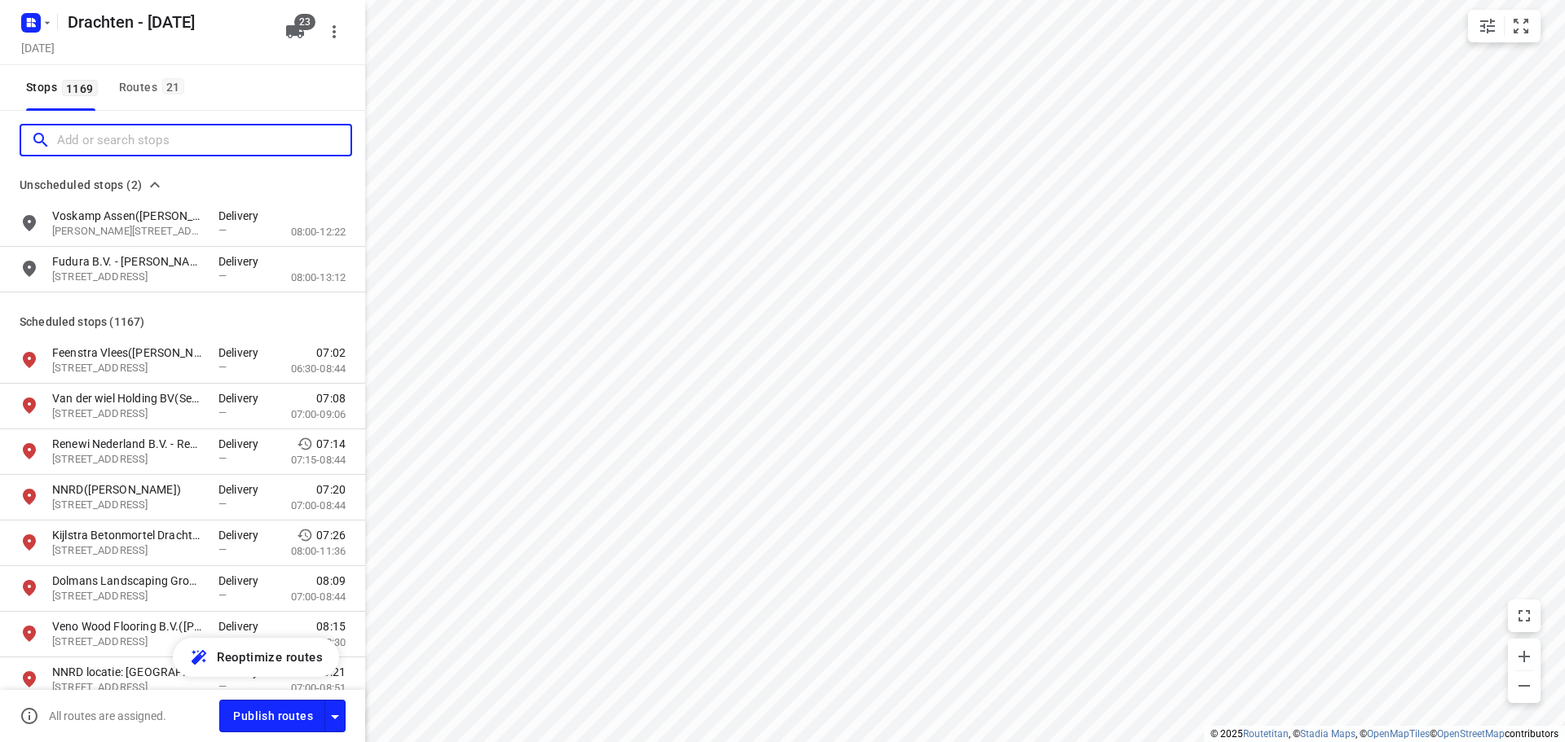
click at [96, 146] on input "Add or search stops" at bounding box center [203, 140] width 293 height 25
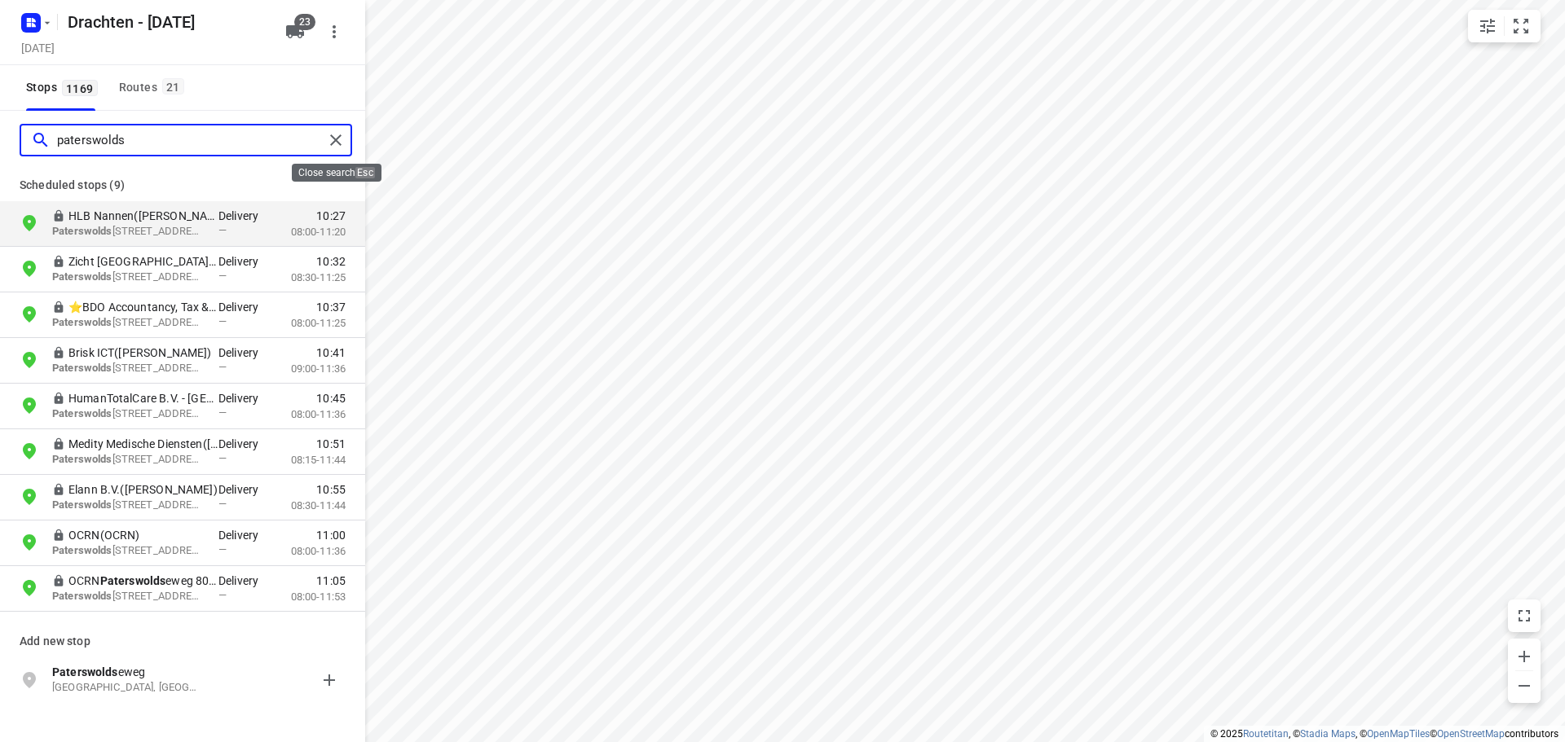
type input "paterswolds"
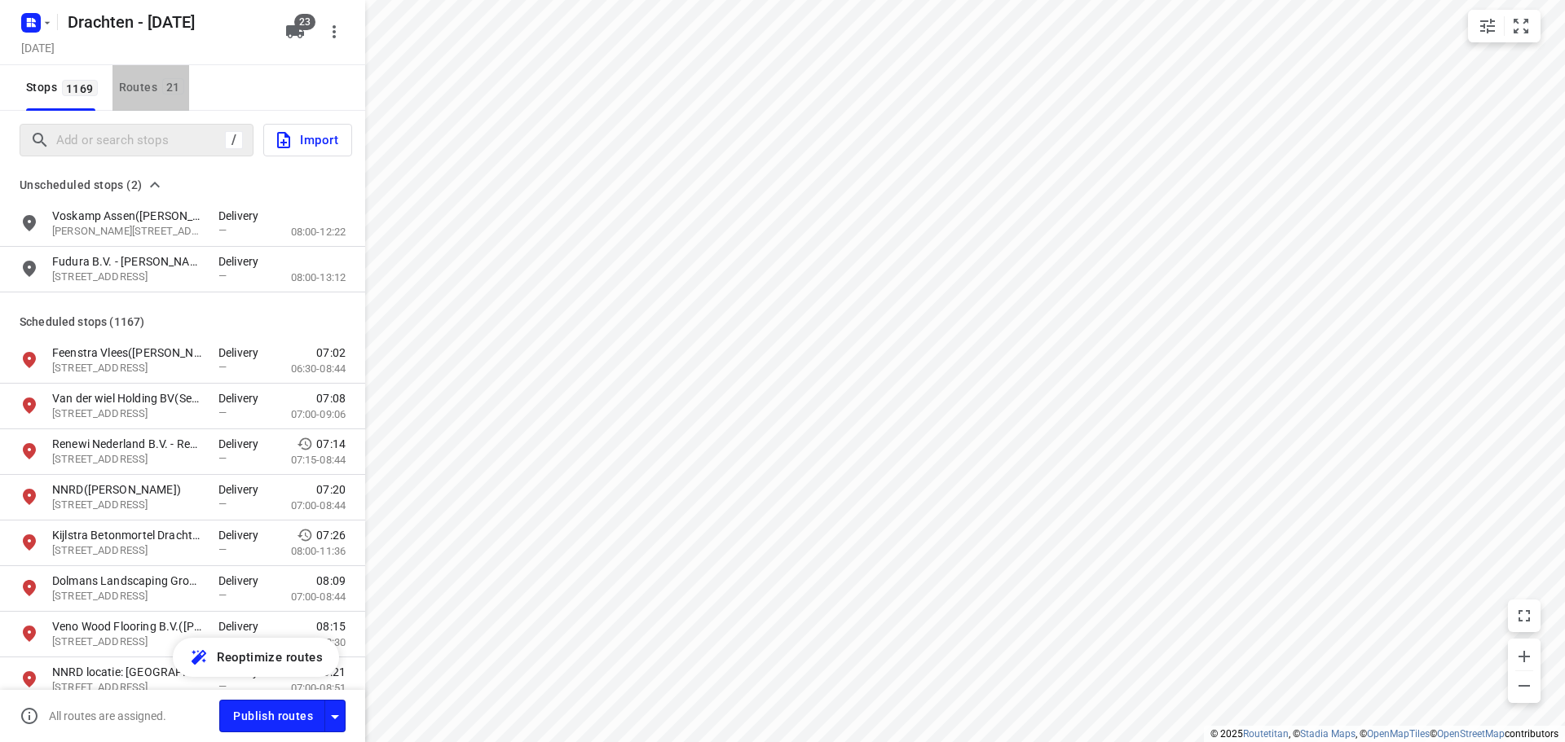
click at [128, 94] on div "Routes 21" at bounding box center [154, 87] width 70 height 20
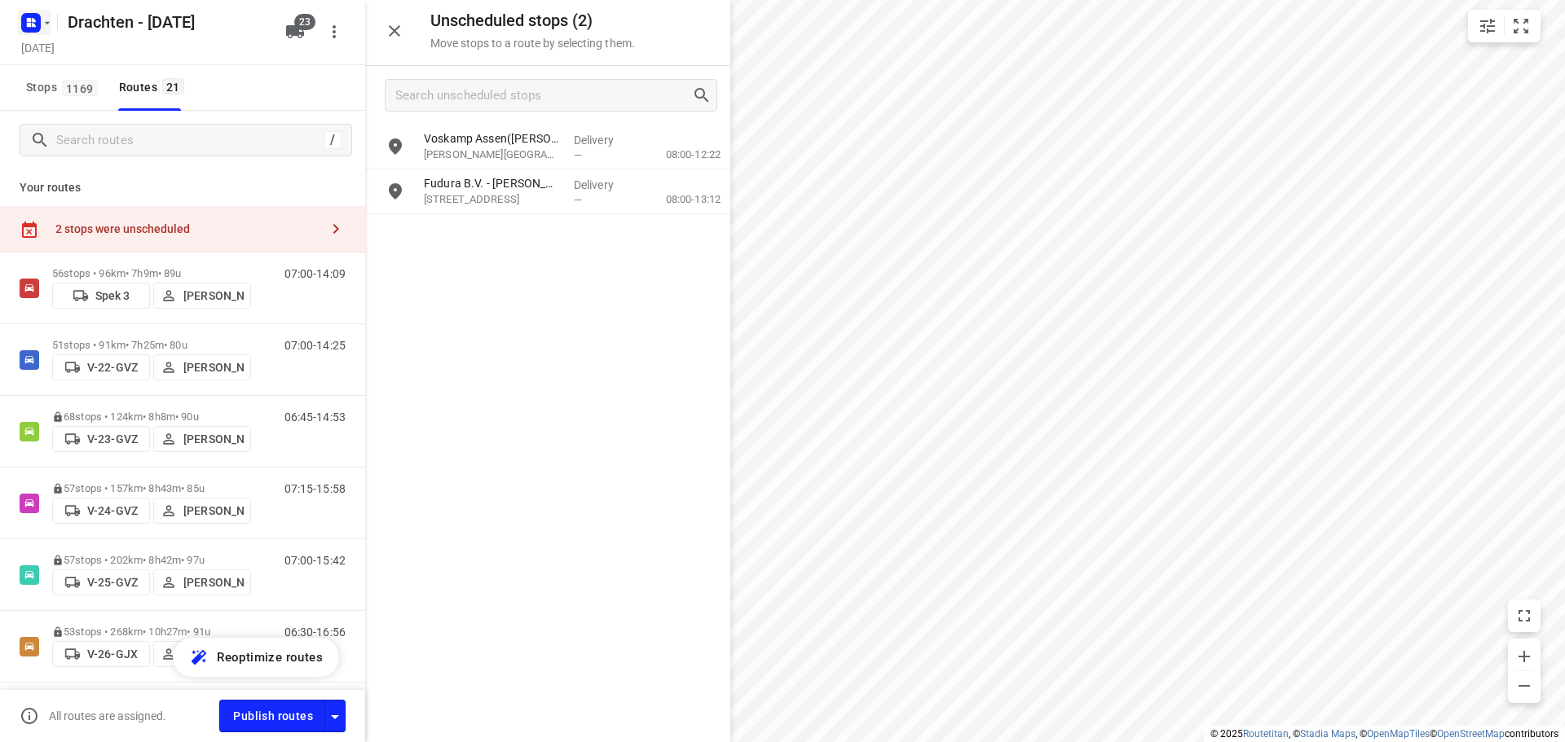
click at [39, 28] on rect "button" at bounding box center [31, 23] width 20 height 20
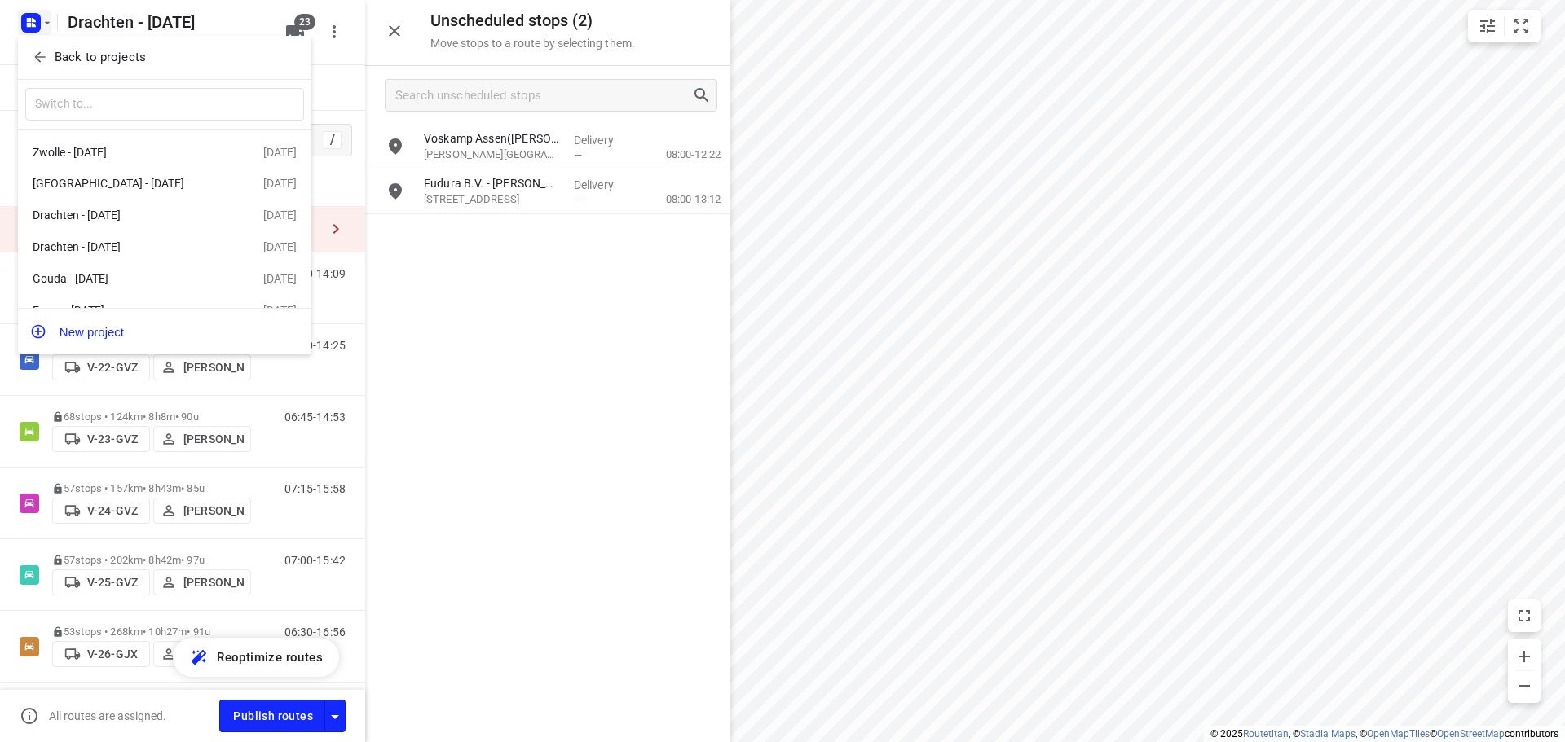
click at [122, 48] on p "Back to projects" at bounding box center [100, 57] width 91 height 19
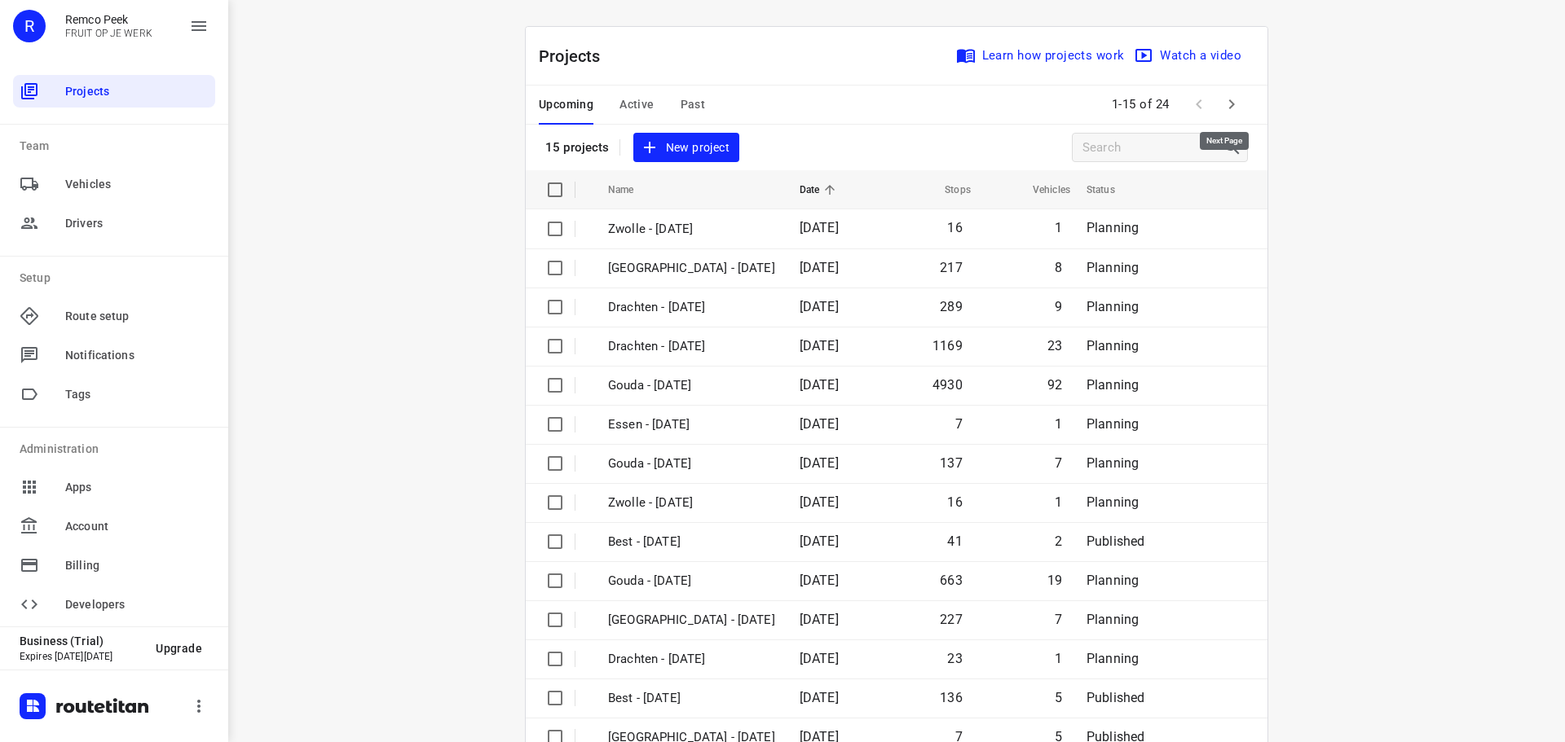
click at [1215, 96] on span at bounding box center [1231, 104] width 33 height 33
click at [1215, 108] on button "button" at bounding box center [1231, 104] width 33 height 33
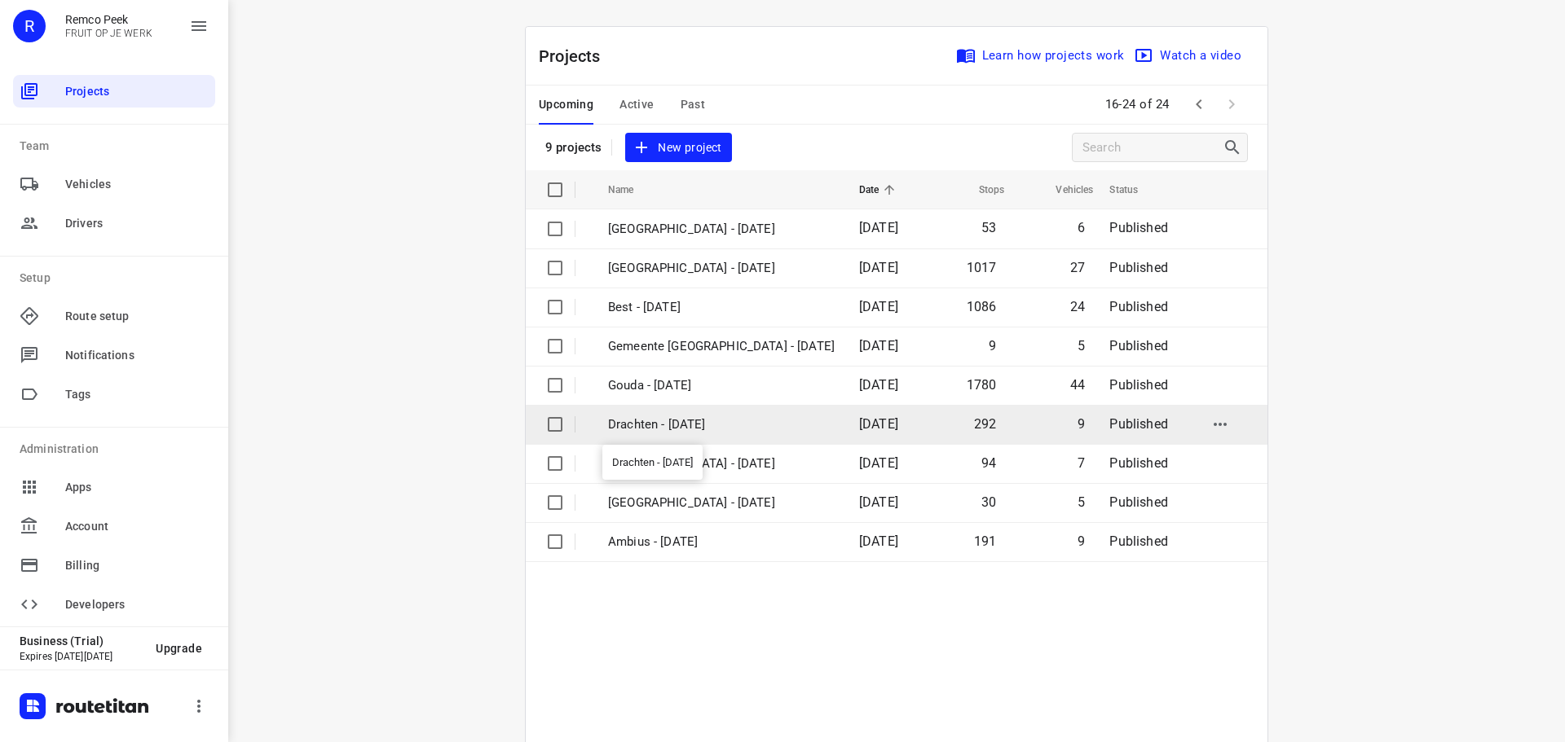
click at [662, 428] on p "Drachten - [DATE]" at bounding box center [721, 425] width 227 height 19
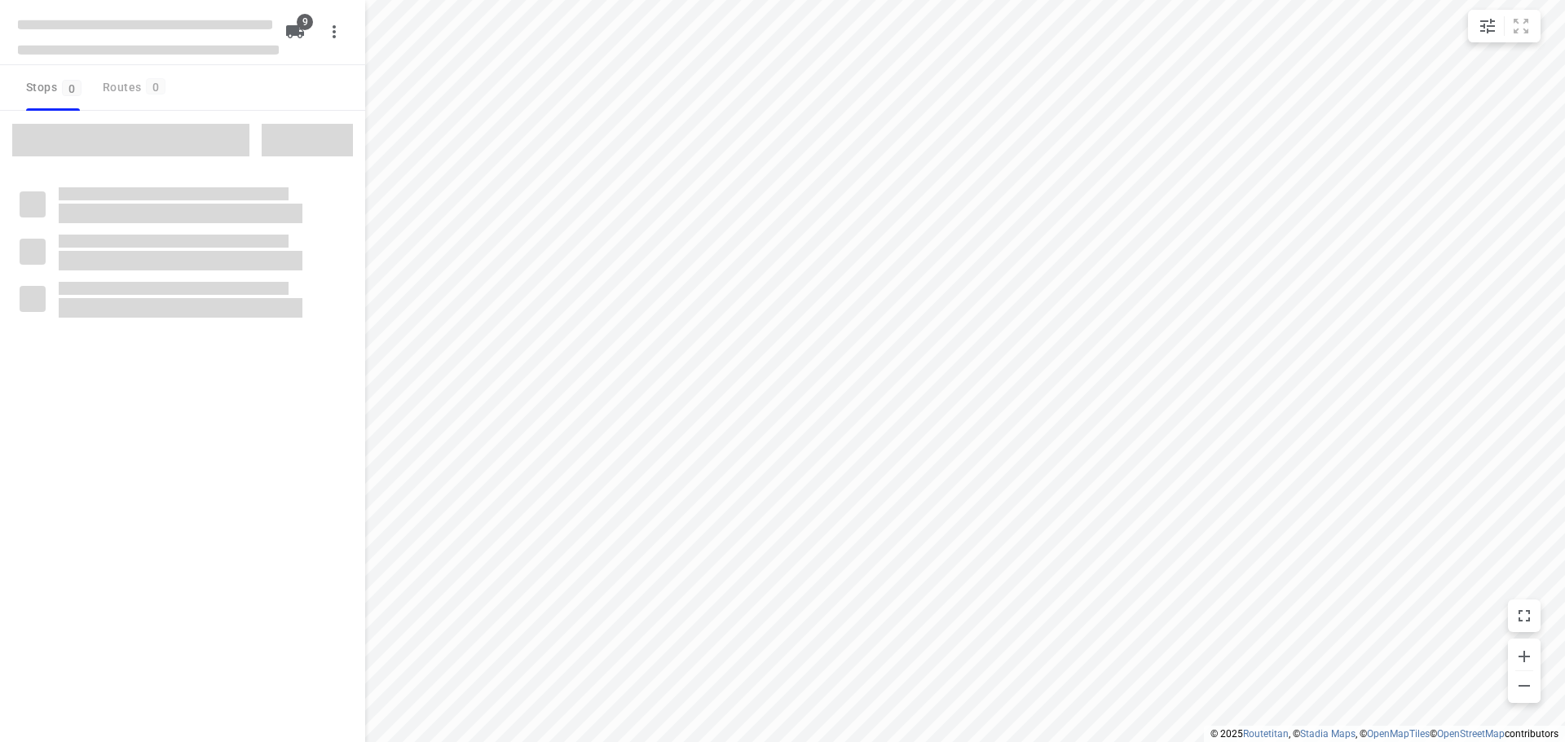
type input "distance"
checkbox input "true"
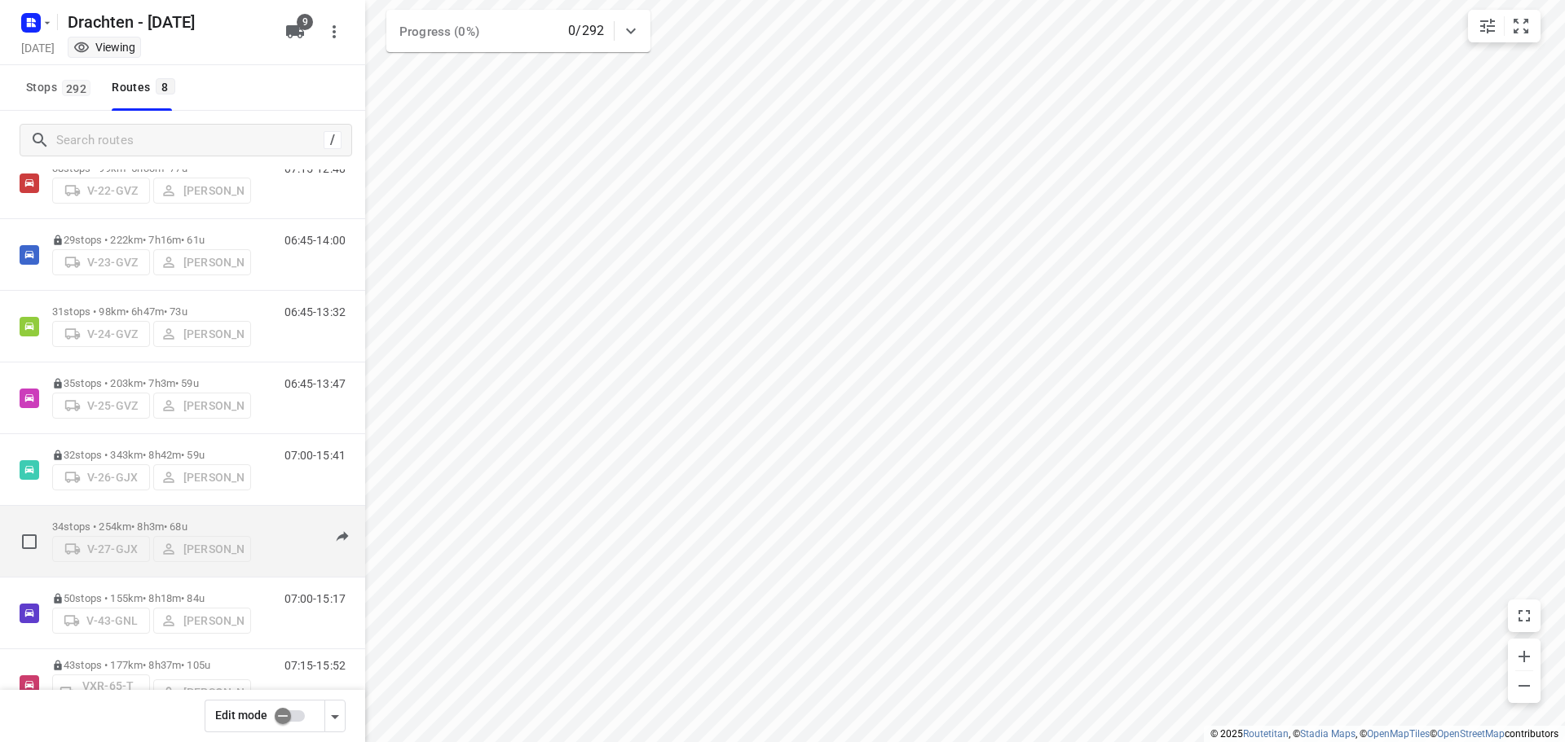
scroll to position [106, 0]
